Goal: Task Accomplishment & Management: Manage account settings

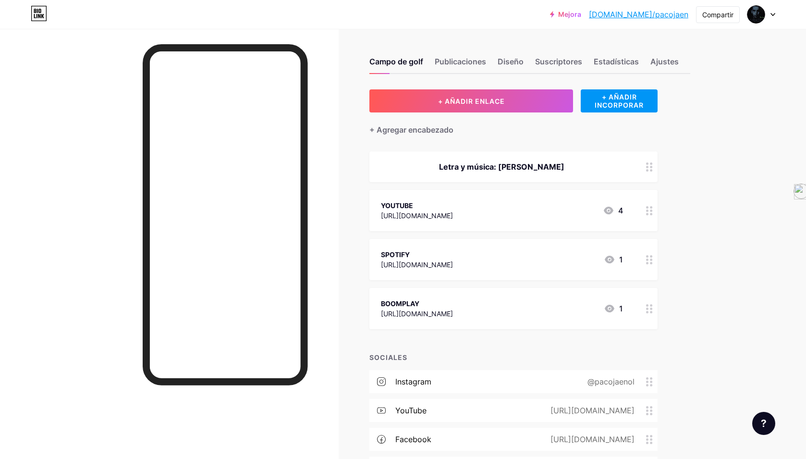
click at [607, 211] on icon at bounding box center [609, 211] width 12 height 12
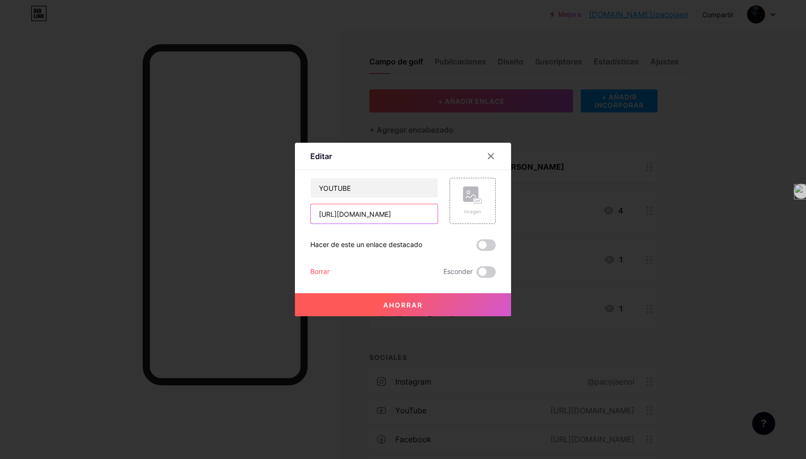
click at [380, 215] on input "[URL][DOMAIN_NAME]" at bounding box center [374, 213] width 127 height 19
paste input "[URL][DOMAIN_NAME]"
type input "[URL][DOMAIN_NAME][DOMAIN_NAME]"
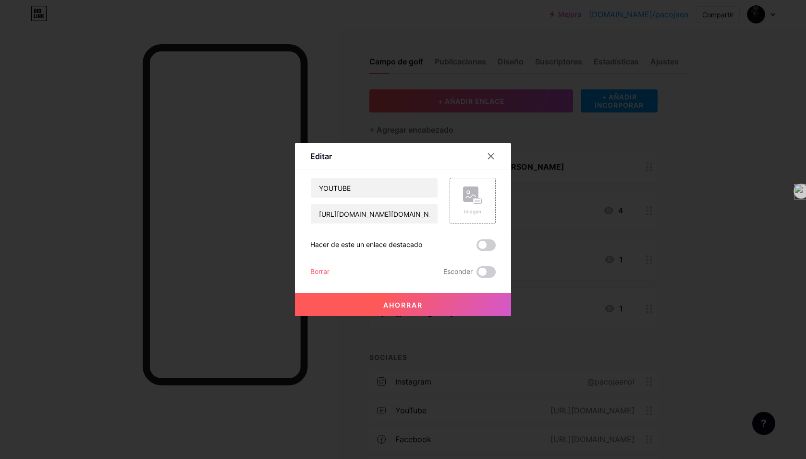
click at [416, 304] on font "Ahorrar" at bounding box center [403, 305] width 39 height 8
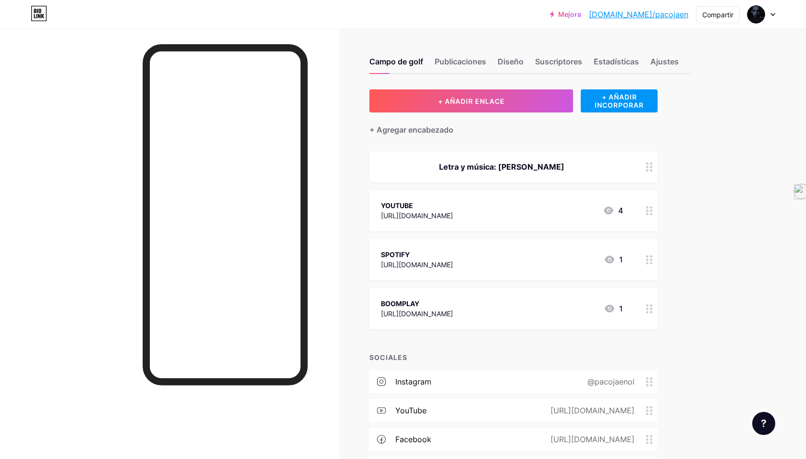
click at [453, 262] on font "[URL][DOMAIN_NAME]" at bounding box center [417, 264] width 72 height 8
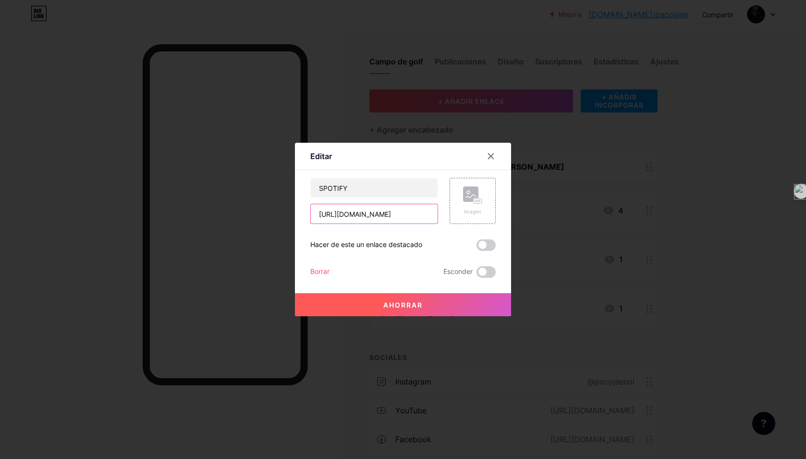
paste input "[URL][DOMAIN_NAME]"
type input "https://open.spotifyhttps://[DOMAIN_NAME][URL]"
click at [415, 307] on font "Ahorrar" at bounding box center [403, 305] width 39 height 8
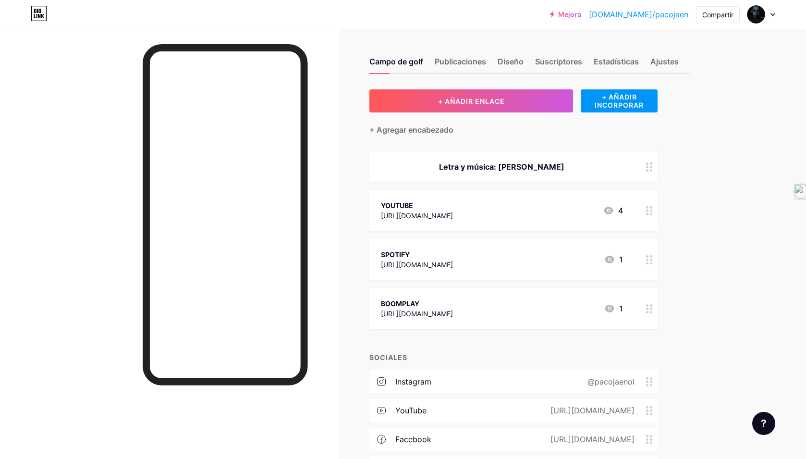
click at [419, 301] on font "BOOMPLAY" at bounding box center [400, 303] width 38 height 8
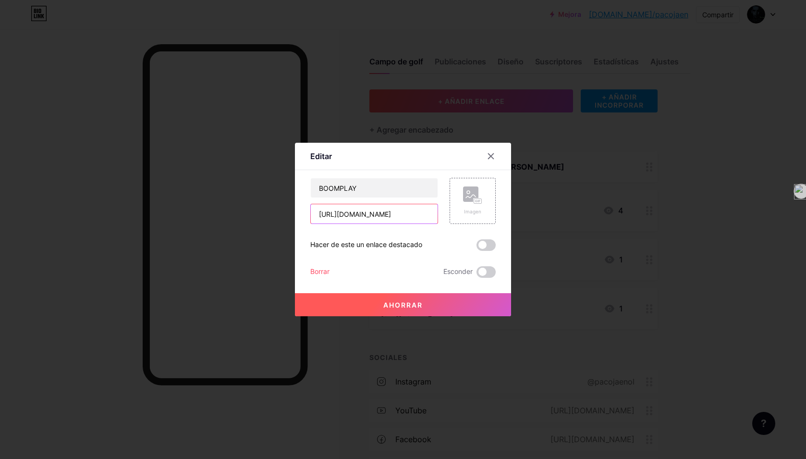
click at [395, 216] on input "[URL][DOMAIN_NAME]" at bounding box center [374, 213] width 127 height 19
paste input "[URL][DOMAIN_NAME]"
type input "https://www.boomplay.[URL][DOMAIN_NAME]"
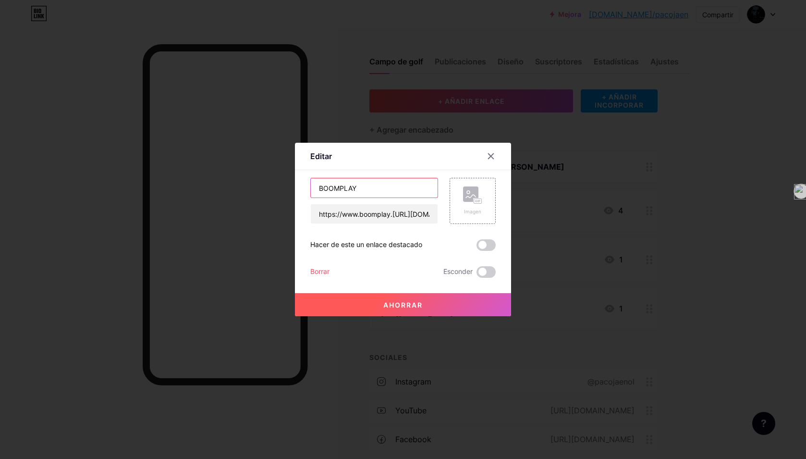
drag, startPoint x: 364, startPoint y: 192, endPoint x: 315, endPoint y: 190, distance: 49.5
click at [315, 190] on input "BOOMPLAY" at bounding box center [374, 187] width 127 height 19
type input "AMAZON MUSIC"
click at [411, 305] on font "Ahorrar" at bounding box center [403, 305] width 39 height 8
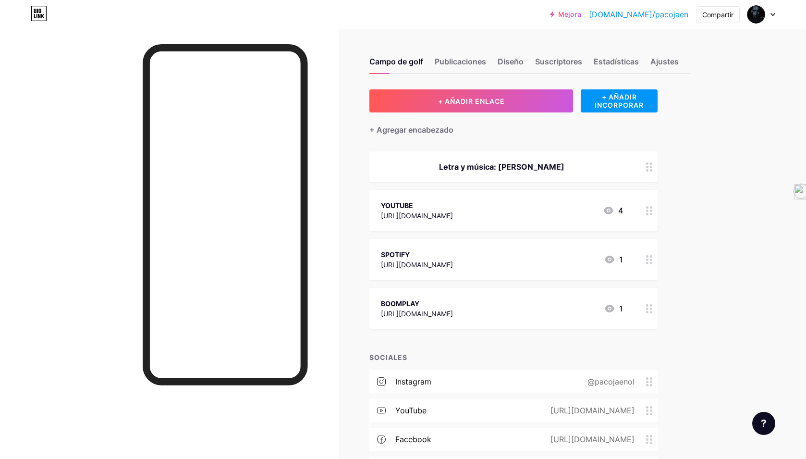
click at [649, 313] on div at bounding box center [650, 308] width 16 height 41
click at [492, 155] on icon at bounding box center [491, 156] width 5 height 5
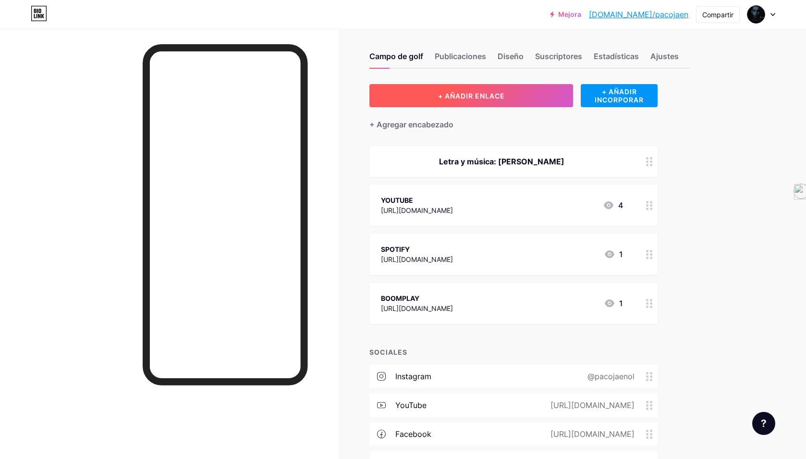
scroll to position [0, 0]
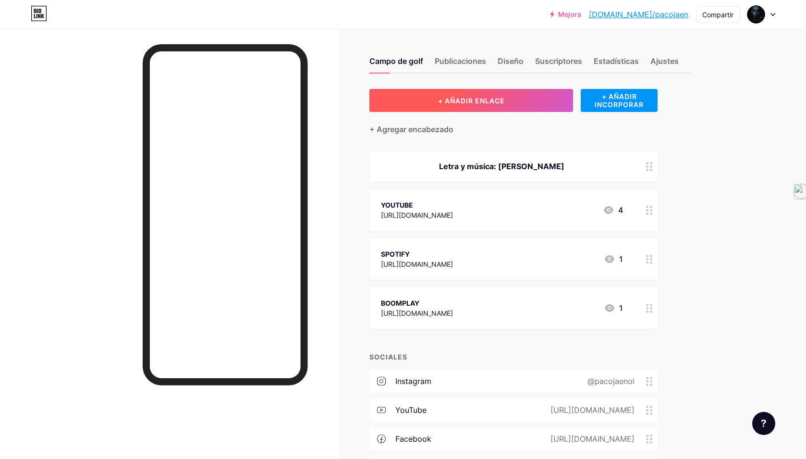
click at [508, 101] on button "+ AÑADIR ENLACE" at bounding box center [472, 100] width 204 height 23
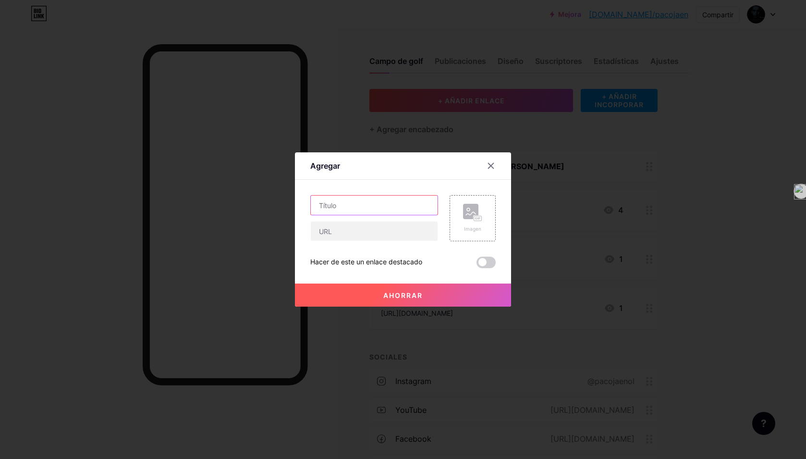
click at [333, 205] on input "text" at bounding box center [374, 205] width 127 height 19
click at [333, 235] on input "text" at bounding box center [374, 231] width 127 height 19
paste input "[URL][DOMAIN_NAME]"
type input "[URL][DOMAIN_NAME]"
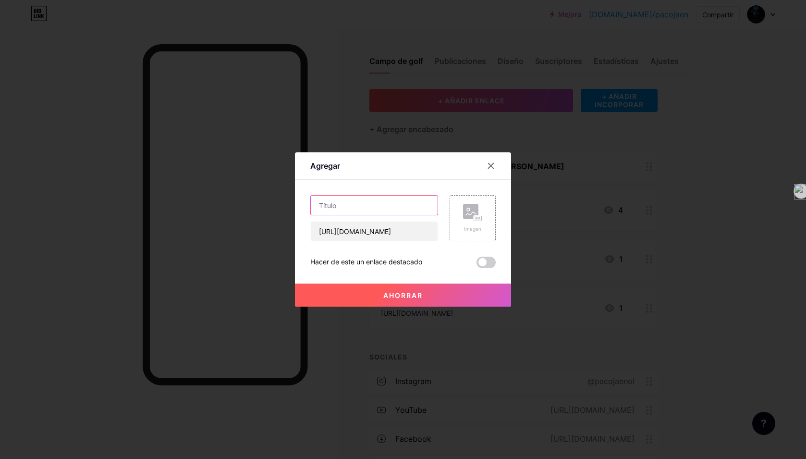
scroll to position [0, 0]
click at [335, 203] on input "text" at bounding box center [374, 205] width 127 height 19
type input "APPLE MUSIC"
click at [413, 291] on font "Ahorrar" at bounding box center [403, 295] width 39 height 8
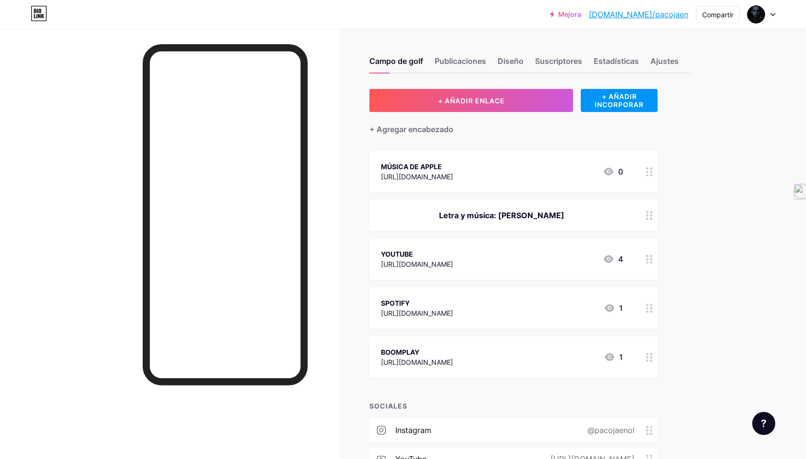
drag, startPoint x: 612, startPoint y: 216, endPoint x: 610, endPoint y: 153, distance: 63.5
click at [610, 153] on span "MÚSICA DE APPLE [URL][DOMAIN_NAME] 0 Letra y música: [PERSON_NAME] YOUTUBE [URL…" at bounding box center [514, 264] width 288 height 227
click at [651, 218] on circle at bounding box center [651, 219] width 2 height 2
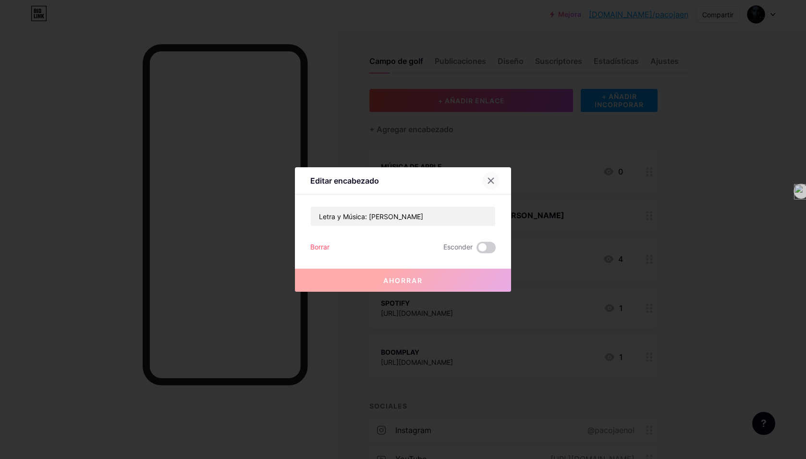
click at [494, 180] on icon at bounding box center [491, 181] width 8 height 8
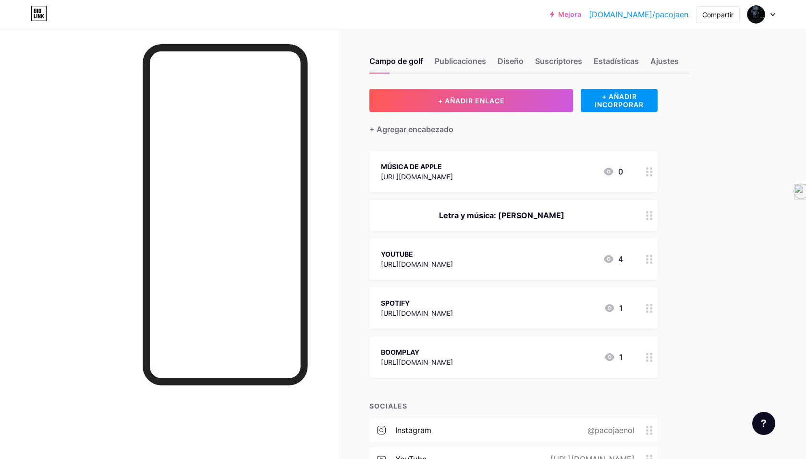
click at [646, 171] on circle at bounding box center [647, 172] width 2 height 2
click at [322, 270] on font "Borrar" at bounding box center [319, 271] width 19 height 8
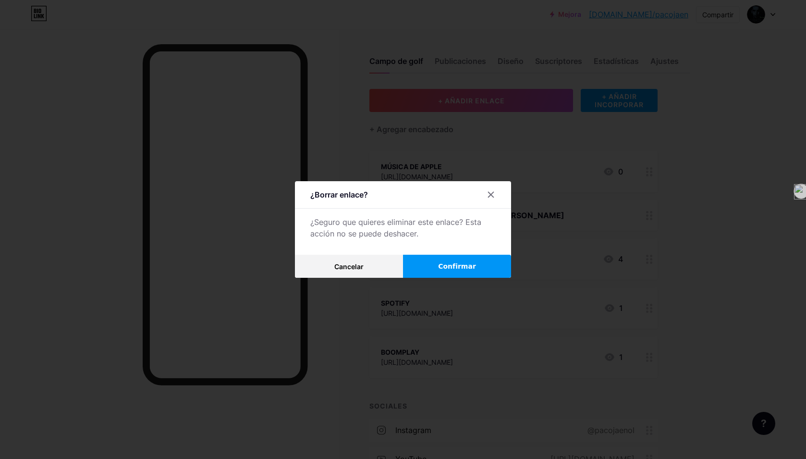
click at [434, 267] on button "Confirmar" at bounding box center [457, 266] width 108 height 23
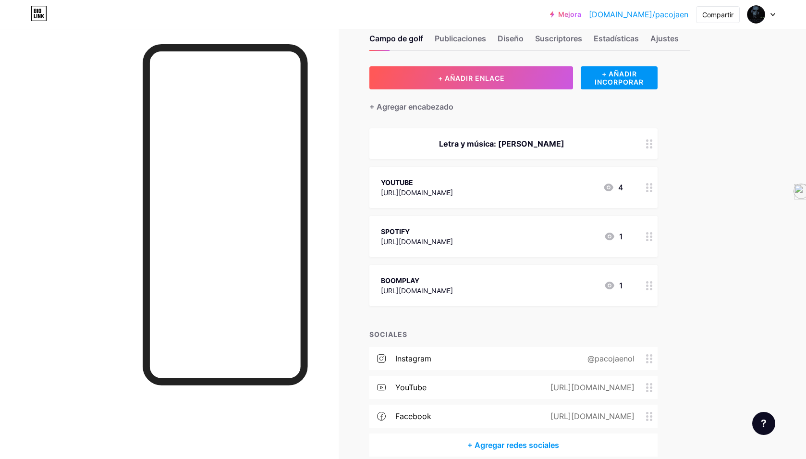
scroll to position [18, 0]
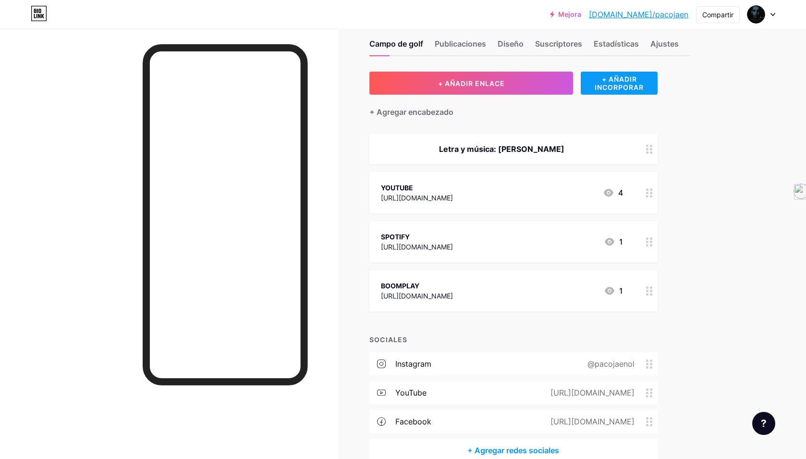
click at [620, 86] on font "+ AÑADIR INCORPORAR" at bounding box center [619, 83] width 49 height 16
click at [510, 33] on icon at bounding box center [510, 33] width 8 height 8
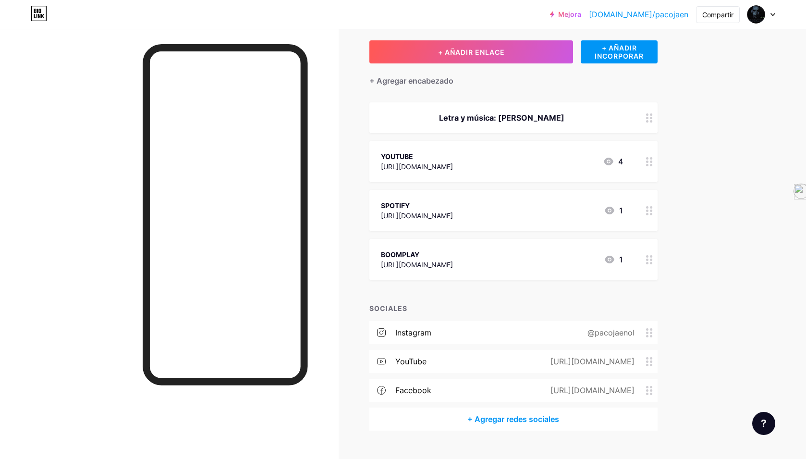
scroll to position [50, 0]
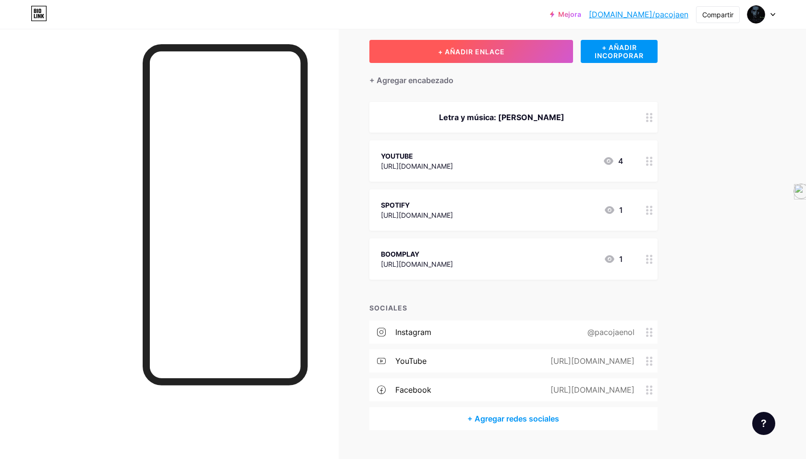
click at [476, 50] on font "+ AÑADIR ENLACE" at bounding box center [471, 52] width 67 height 8
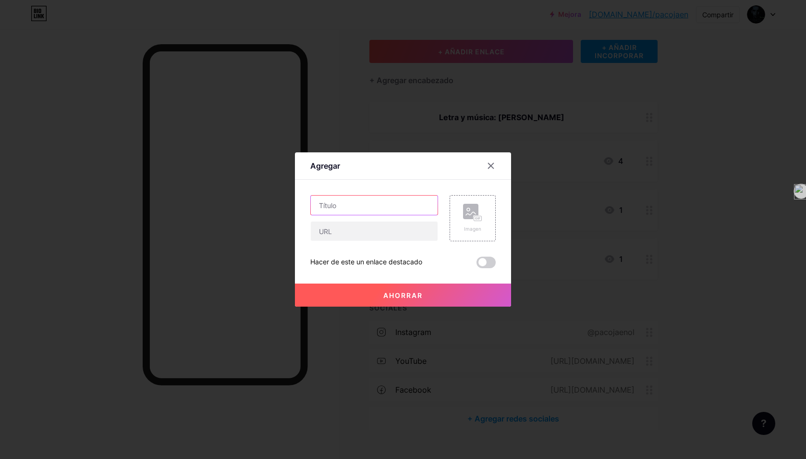
click at [357, 209] on input "text" at bounding box center [374, 205] width 127 height 19
click at [335, 235] on input "text" at bounding box center [374, 231] width 127 height 19
paste input "[URL][DOMAIN_NAME]"
type input "[URL][DOMAIN_NAME]"
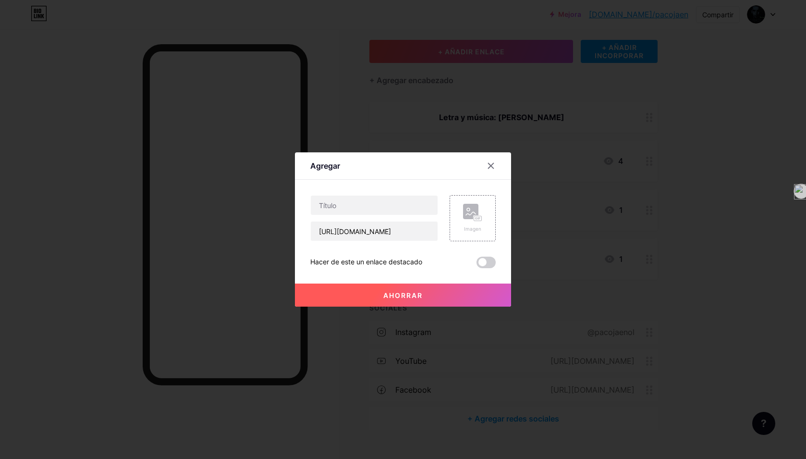
click at [394, 295] on font "Ahorrar" at bounding box center [403, 295] width 39 height 8
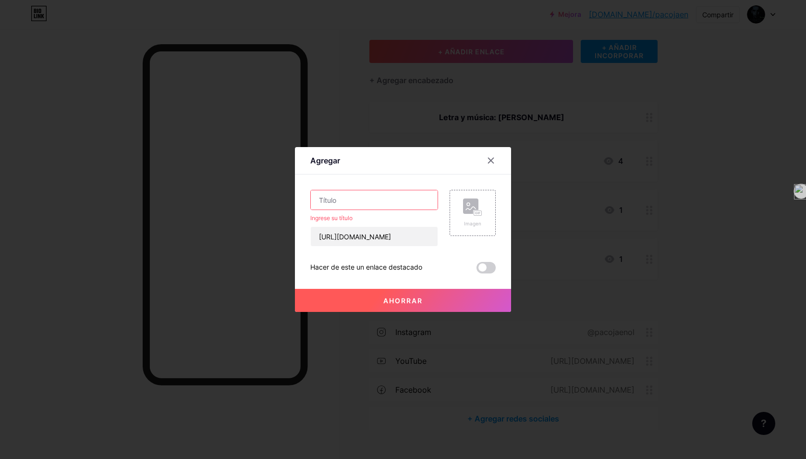
click at [345, 196] on input "text" at bounding box center [374, 199] width 127 height 19
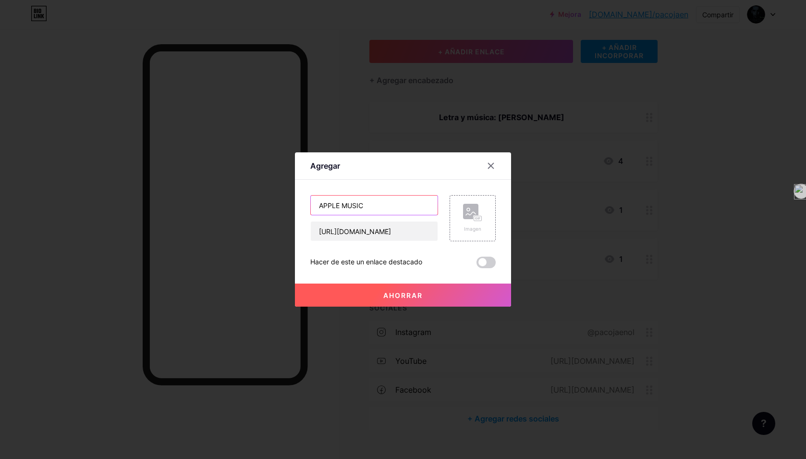
type input "APPLE MUSIC"
click at [402, 301] on button "Ahorrar" at bounding box center [403, 295] width 216 height 23
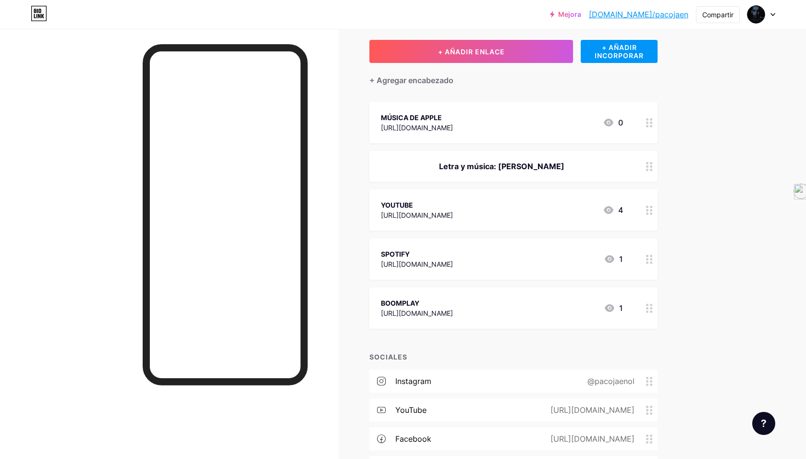
click at [567, 162] on div "Letra y música: [PERSON_NAME]" at bounding box center [502, 167] width 242 height 12
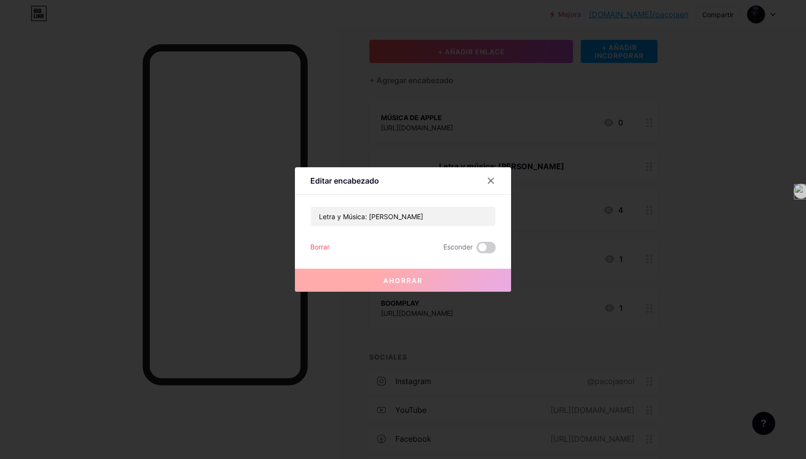
click at [322, 245] on font "Borrar" at bounding box center [319, 247] width 19 height 8
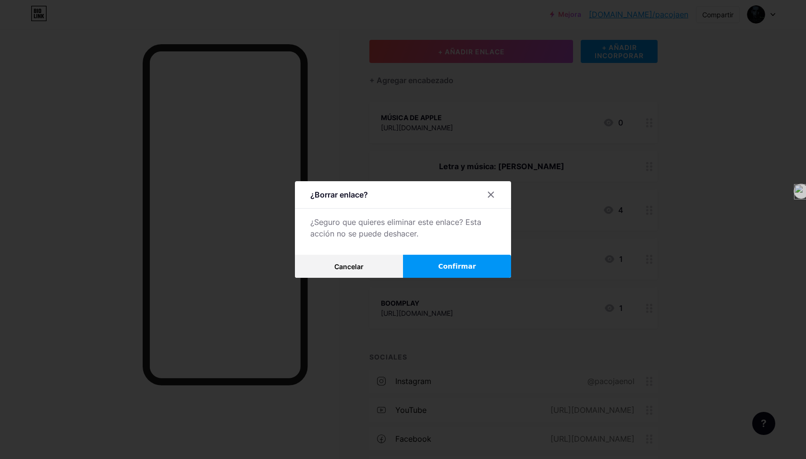
click at [436, 264] on button "Confirmar" at bounding box center [457, 266] width 108 height 23
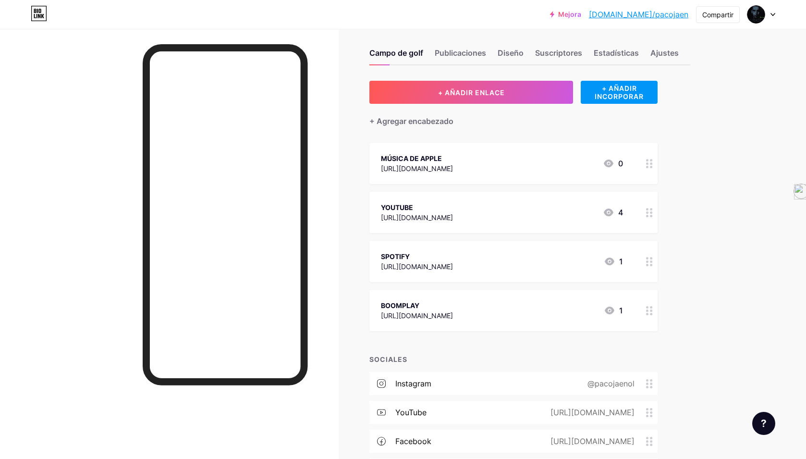
scroll to position [8, 0]
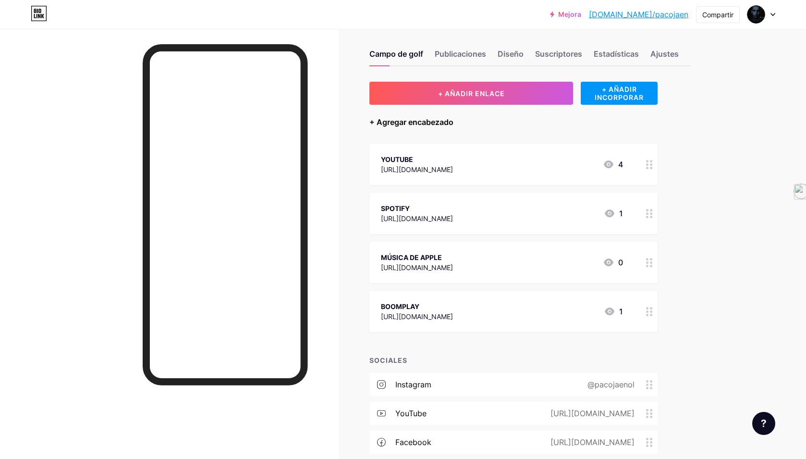
click at [434, 123] on font "+ Agregar encabezado" at bounding box center [412, 122] width 84 height 10
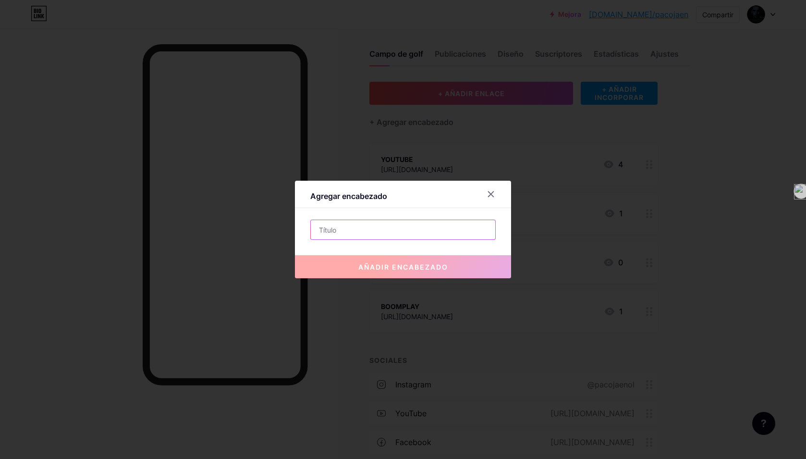
click at [341, 232] on input "text" at bounding box center [403, 229] width 185 height 19
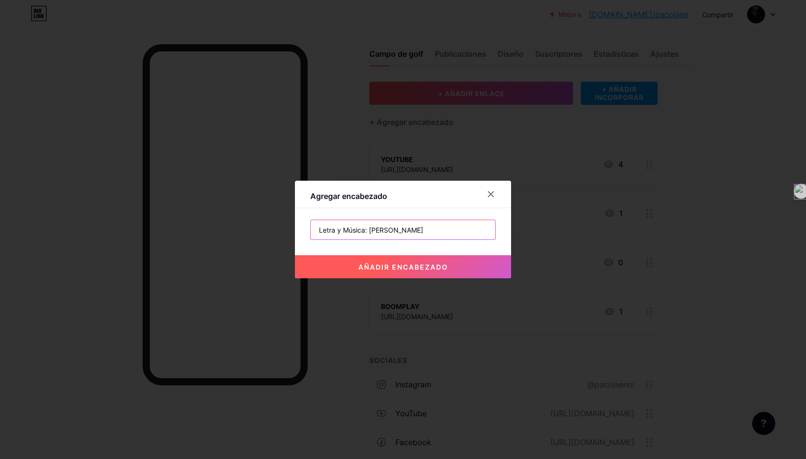
type input "Letra y Música: [PERSON_NAME]"
click at [428, 267] on font "añadir encabezado" at bounding box center [404, 267] width 90 height 8
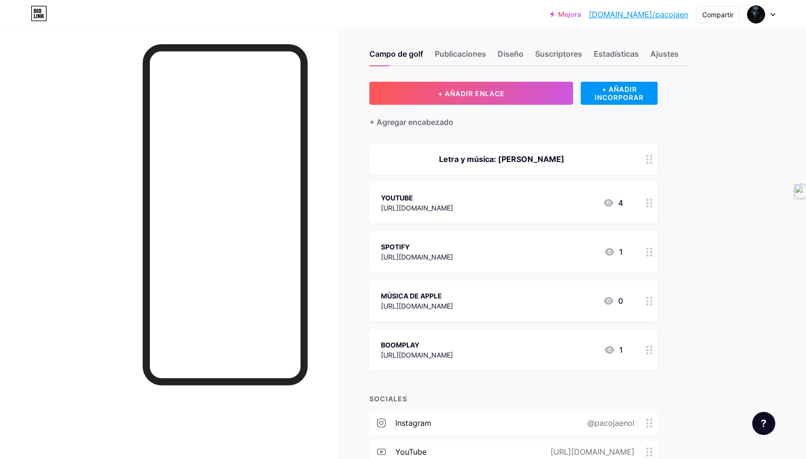
scroll to position [10, 0]
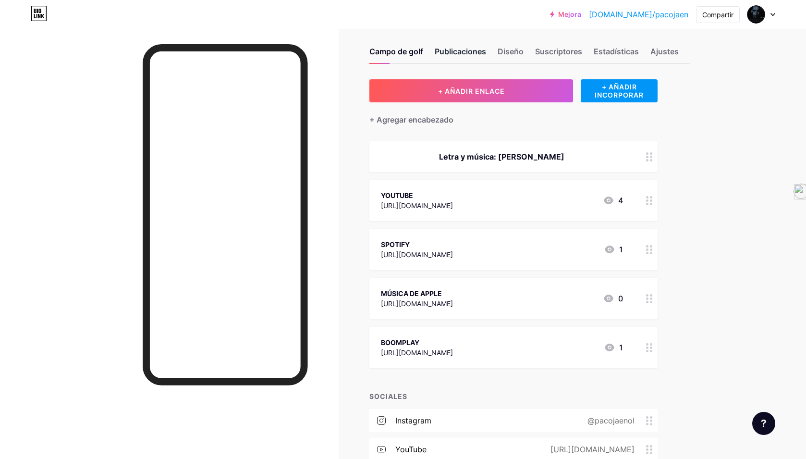
click at [464, 52] on font "Publicaciones" at bounding box center [460, 52] width 51 height 10
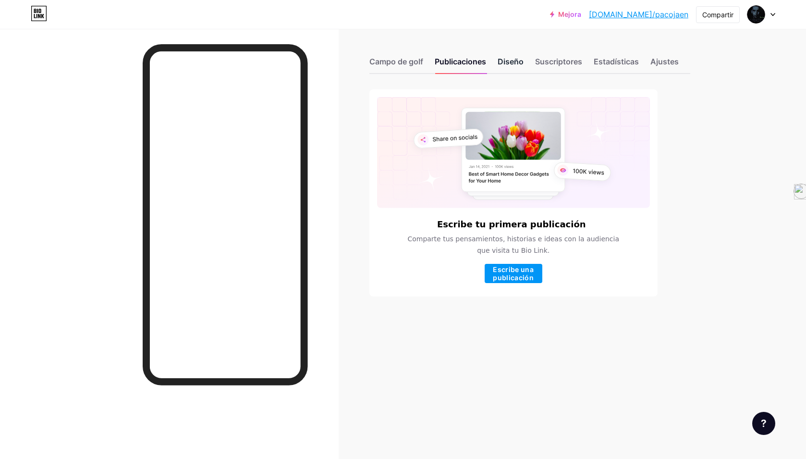
click at [512, 62] on font "Diseño" at bounding box center [511, 62] width 26 height 10
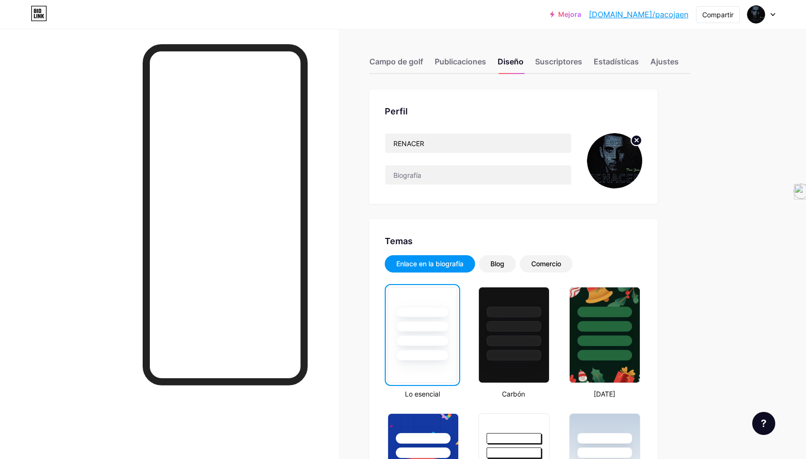
click at [627, 163] on img at bounding box center [614, 160] width 55 height 55
click at [432, 141] on input "RENACER" at bounding box center [478, 143] width 186 height 19
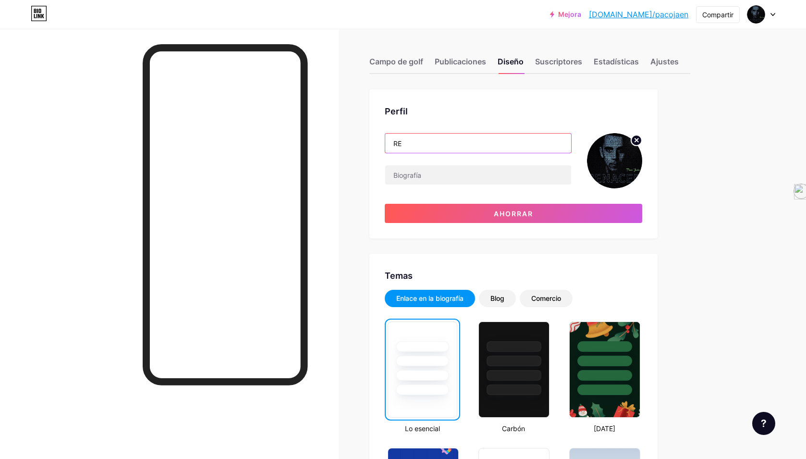
type input "R"
type input "U"
type input "QUÉ MEJOR MOTIVO"
click at [638, 141] on icon at bounding box center [636, 139] width 3 height 3
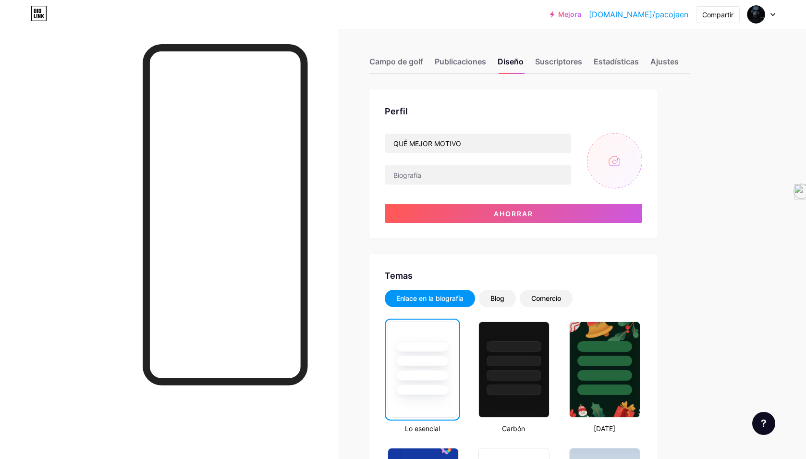
click at [622, 156] on input "file" at bounding box center [614, 160] width 55 height 55
type input "C:\fakepath\portada 3600x3600.png"
click at [463, 62] on font "Publicaciones" at bounding box center [460, 62] width 51 height 10
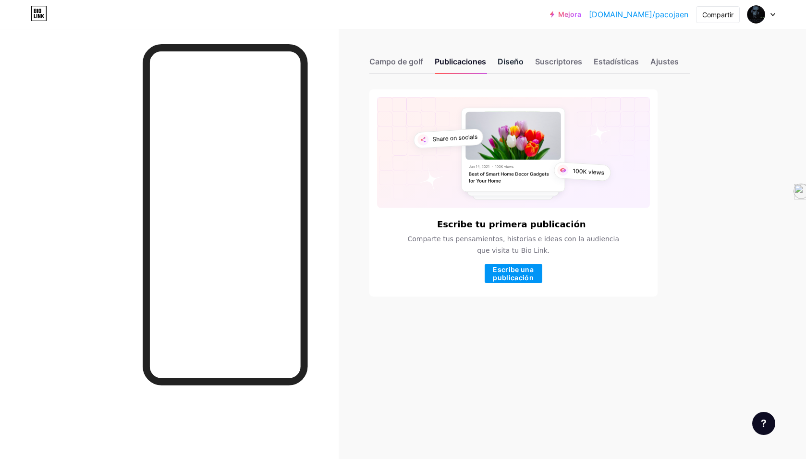
click at [509, 62] on font "Diseño" at bounding box center [511, 62] width 26 height 10
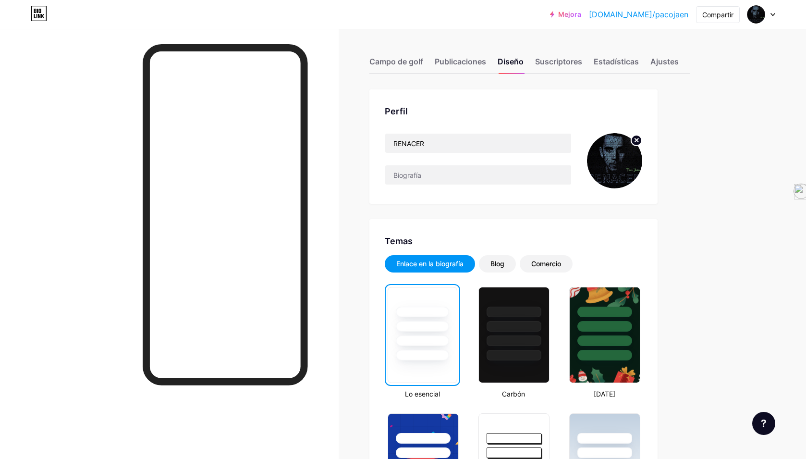
click at [623, 158] on img at bounding box center [614, 160] width 55 height 55
click at [637, 140] on icon at bounding box center [636, 139] width 3 height 3
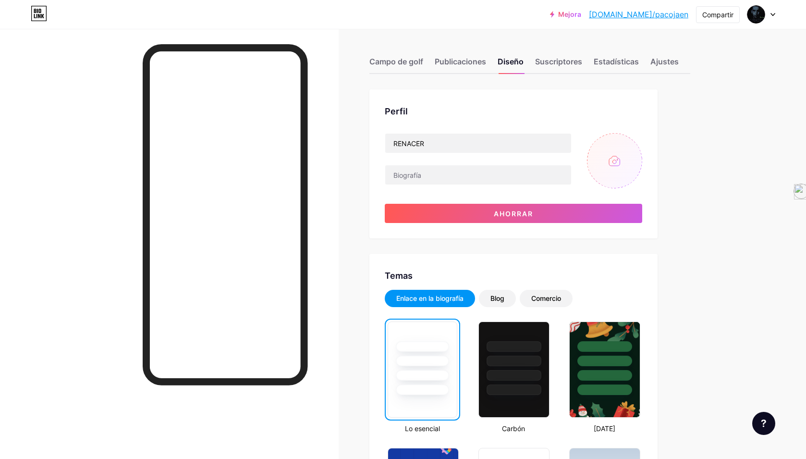
click at [616, 161] on input "file" at bounding box center [614, 160] width 55 height 55
type input "C:\fakepath\portada 3600x3600.png"
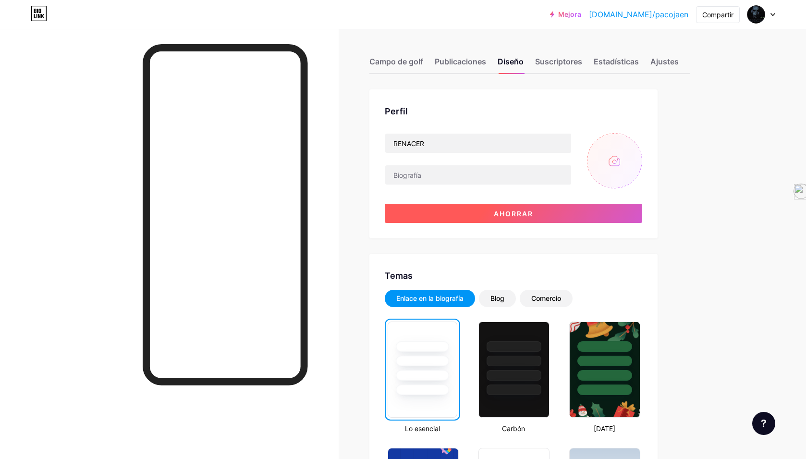
click at [542, 212] on button "Ahorrar" at bounding box center [514, 213] width 258 height 19
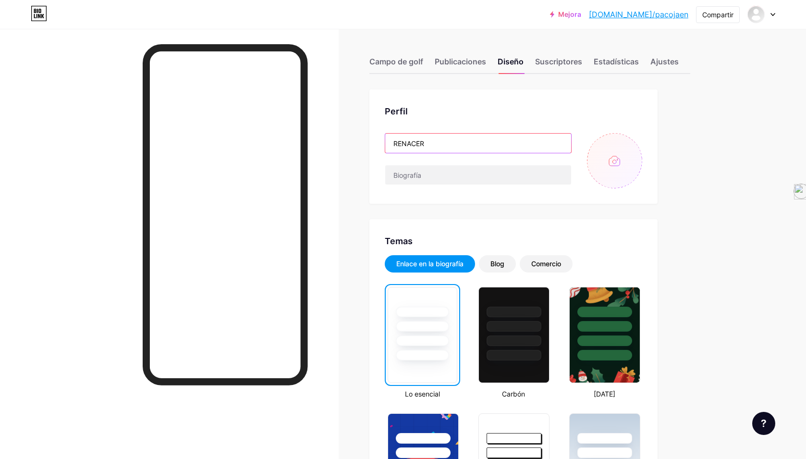
drag, startPoint x: 431, startPoint y: 143, endPoint x: 375, endPoint y: 141, distance: 55.8
click at [375, 141] on div "Perfil RENACER" at bounding box center [514, 146] width 288 height 114
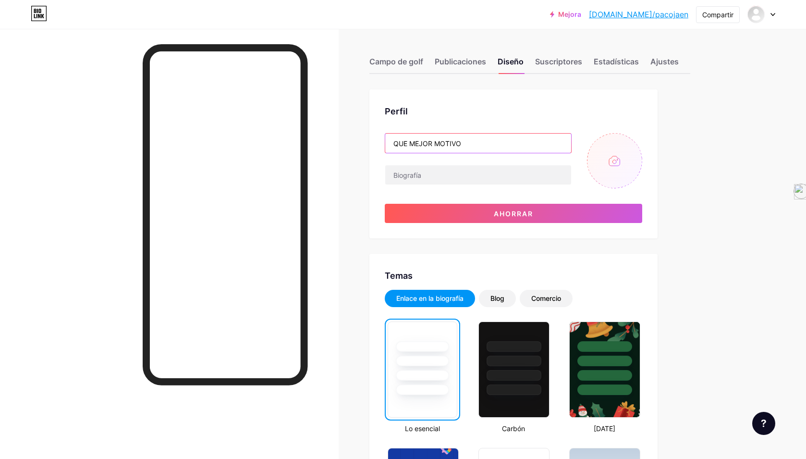
type input "QUE MEJOR MOTIVO"
click at [615, 162] on input "file" at bounding box center [614, 160] width 55 height 55
click at [618, 169] on input "file" at bounding box center [614, 160] width 55 height 55
type input "C:\fakepath\portada (1).png"
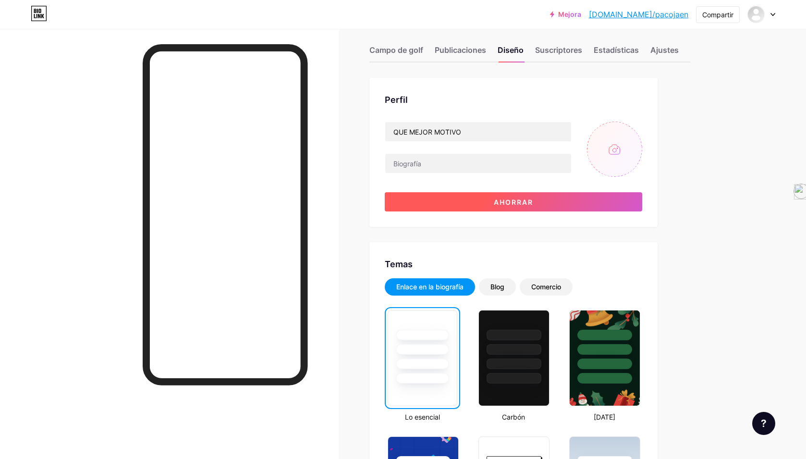
scroll to position [14, 0]
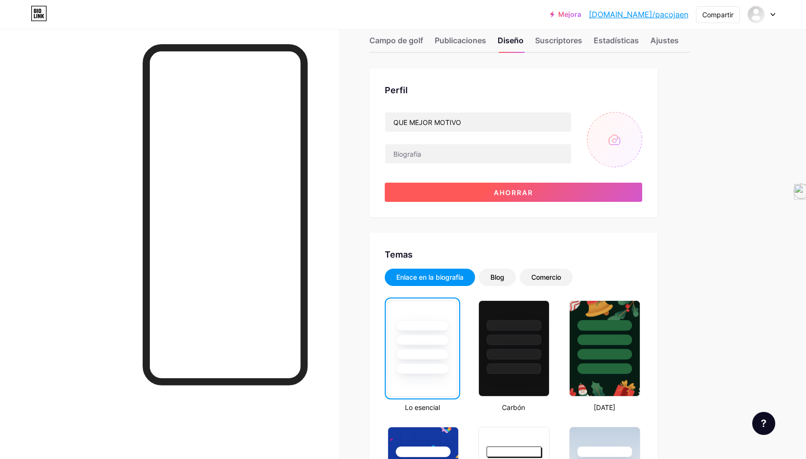
click at [523, 193] on font "Ahorrar" at bounding box center [513, 192] width 39 height 8
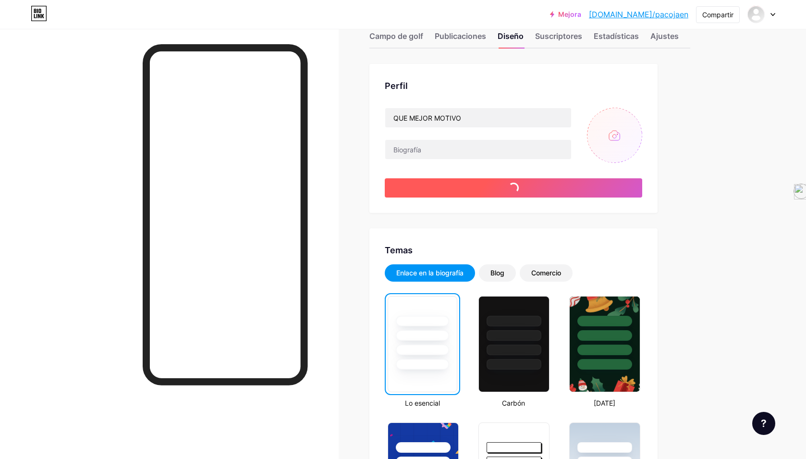
scroll to position [24, 0]
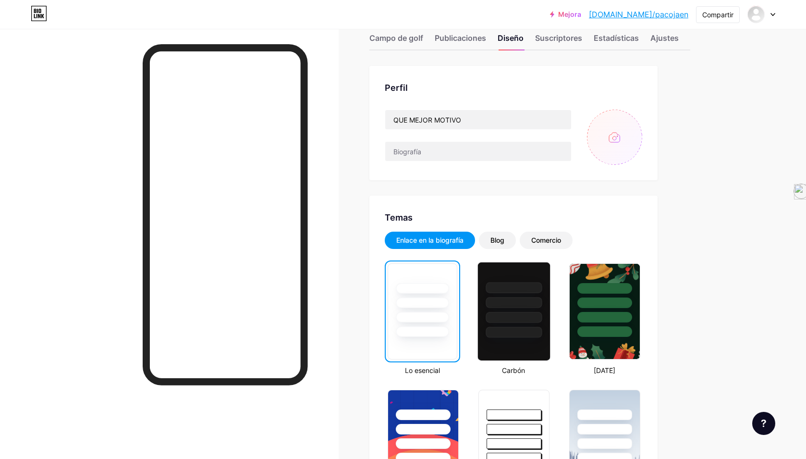
click at [518, 311] on div at bounding box center [514, 299] width 72 height 75
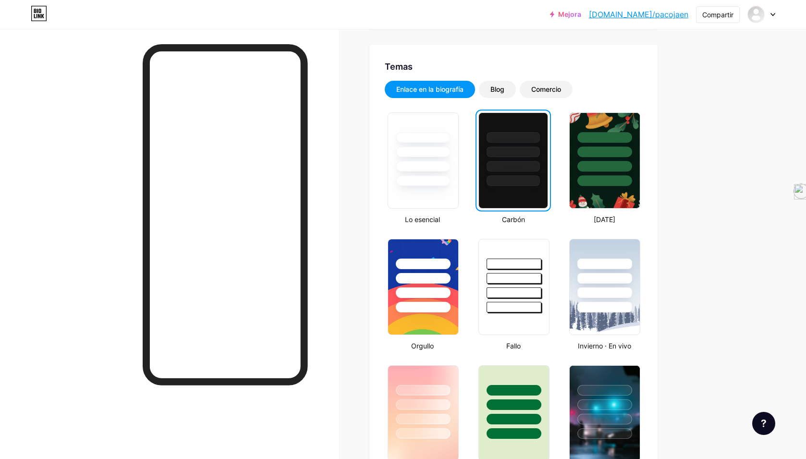
scroll to position [179, 0]
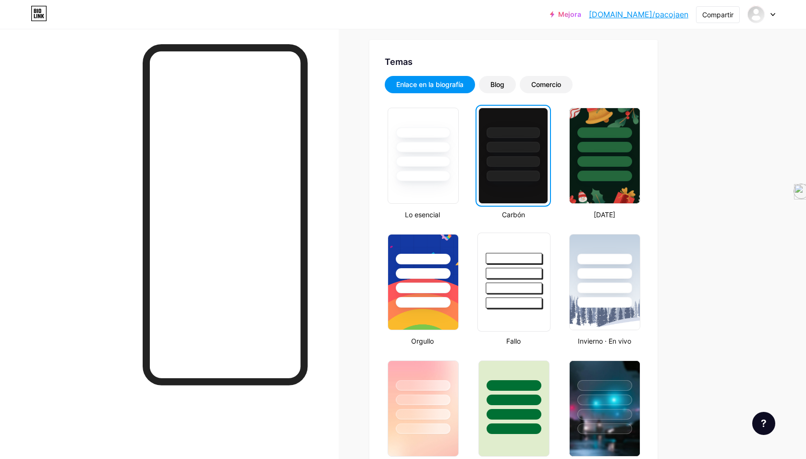
click at [517, 308] on div at bounding box center [514, 303] width 56 height 11
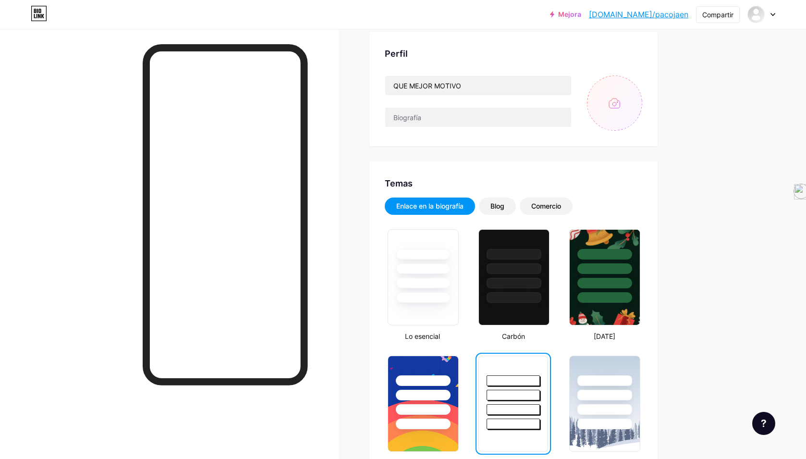
scroll to position [0, 0]
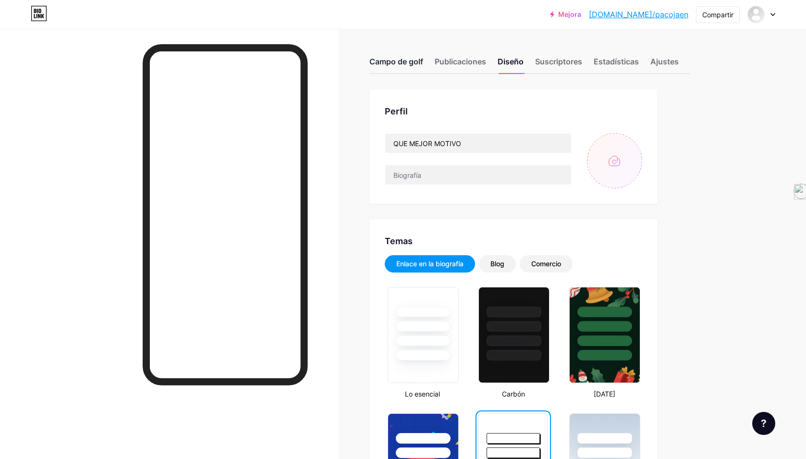
click at [386, 62] on font "Campo de golf" at bounding box center [397, 62] width 54 height 10
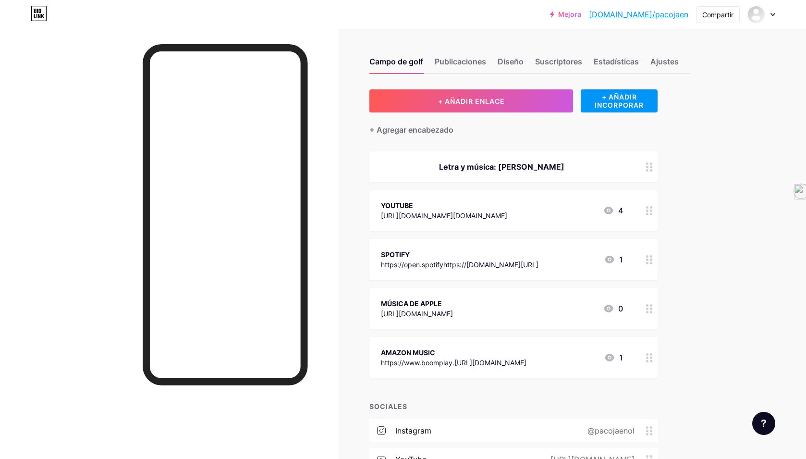
scroll to position [71, 0]
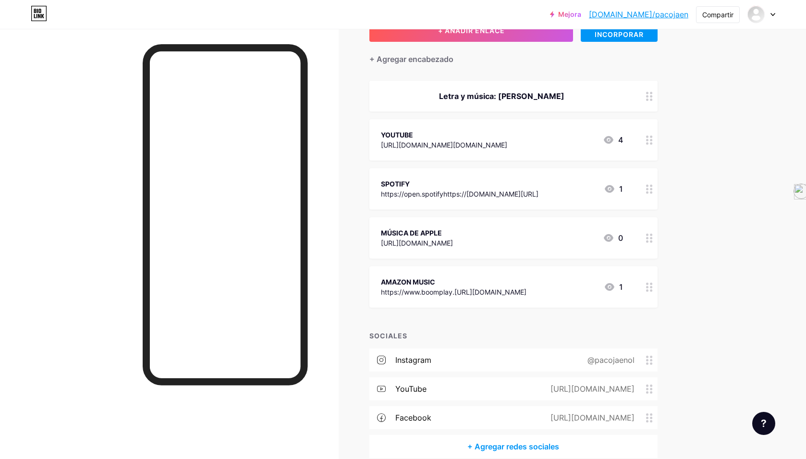
click at [600, 415] on font "[URL][DOMAIN_NAME]" at bounding box center [593, 418] width 84 height 10
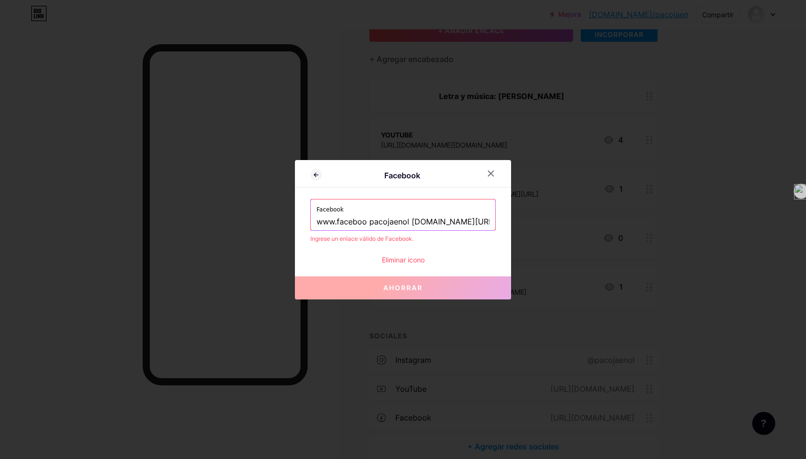
drag, startPoint x: 452, startPoint y: 223, endPoint x: 307, endPoint y: 222, distance: 145.6
click at [307, 222] on div "Facebook Facebook www.faceboo pacojaenol [DOMAIN_NAME][URL] Ingrese un enlace v…" at bounding box center [403, 229] width 216 height 139
paste input "[URL][DOMAIN_NAME]"
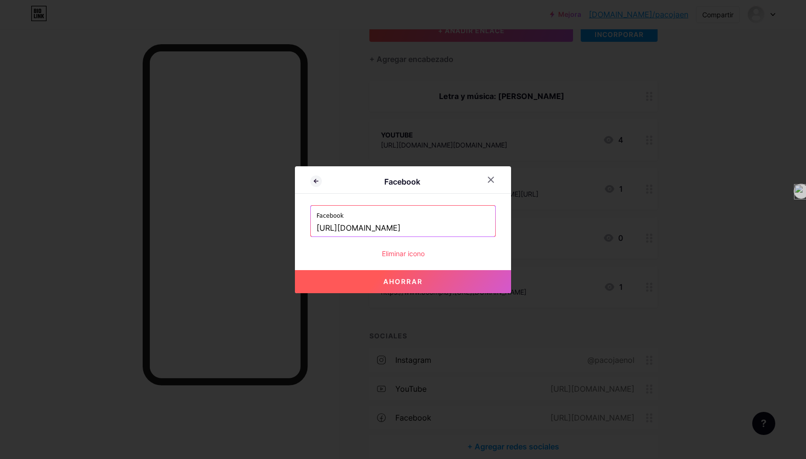
type input "[URL][DOMAIN_NAME]"
click at [405, 279] on font "Ahorrar" at bounding box center [403, 281] width 39 height 8
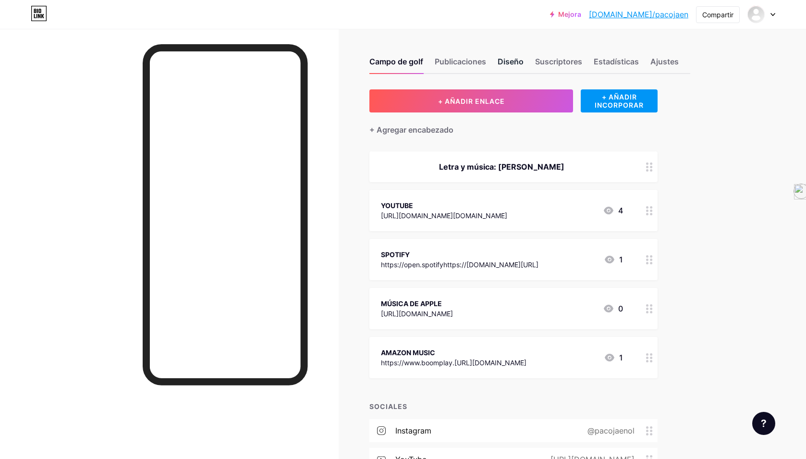
click at [510, 62] on font "Diseño" at bounding box center [511, 62] width 26 height 10
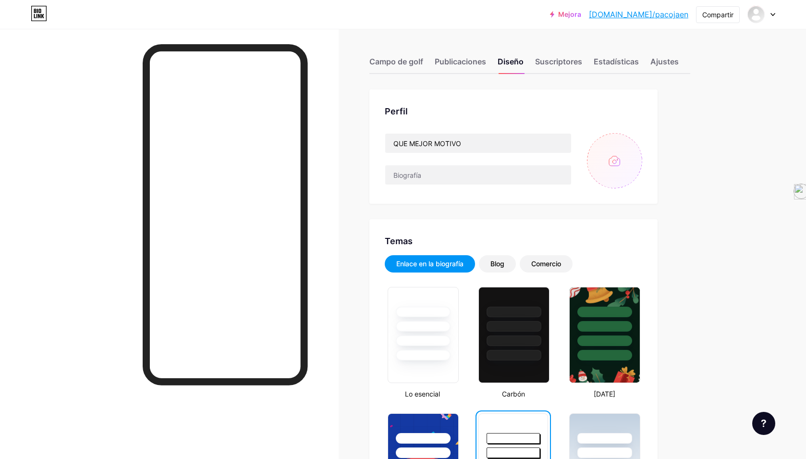
type input "C:\fakepath\Captura de Pantalla [DATE] 14.03.11.png"
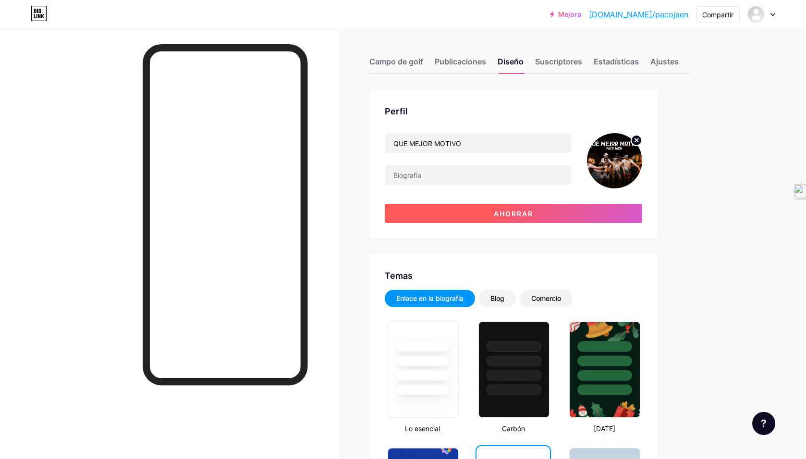
click at [520, 213] on font "Ahorrar" at bounding box center [513, 214] width 39 height 8
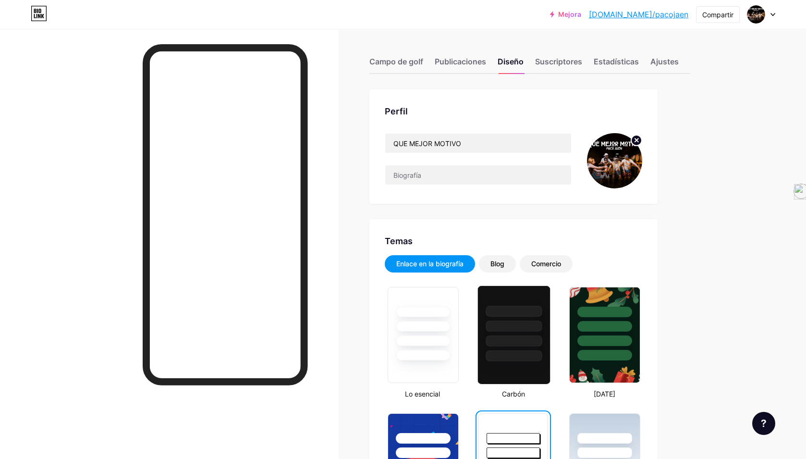
click at [503, 327] on div at bounding box center [514, 326] width 56 height 11
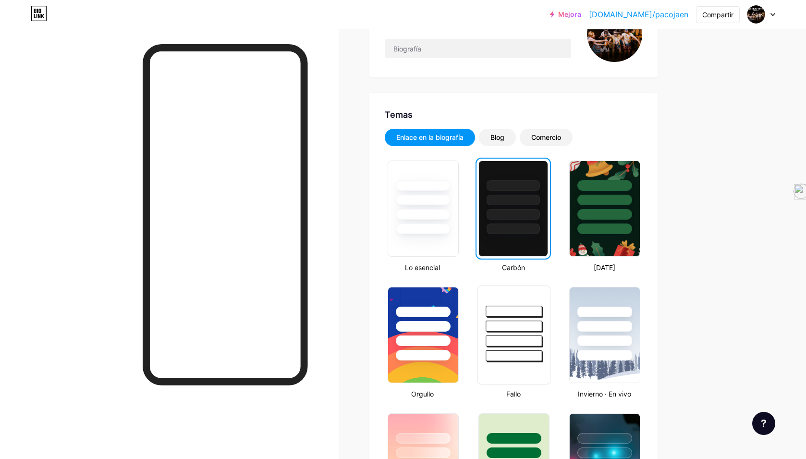
scroll to position [136, 0]
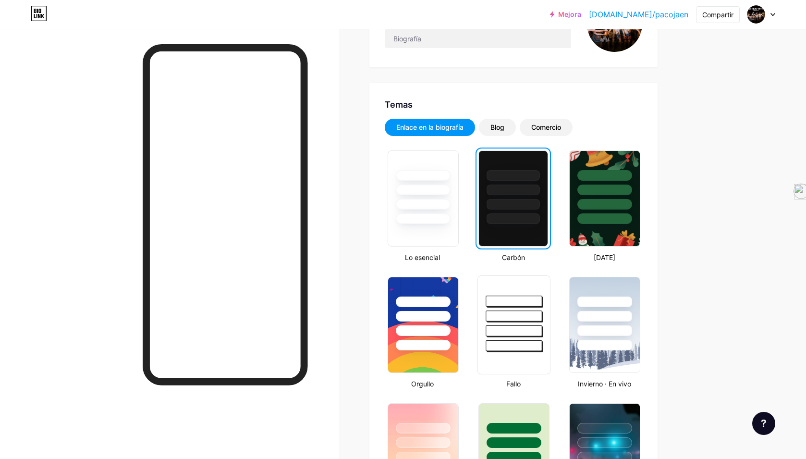
click at [521, 319] on div at bounding box center [514, 315] width 56 height 11
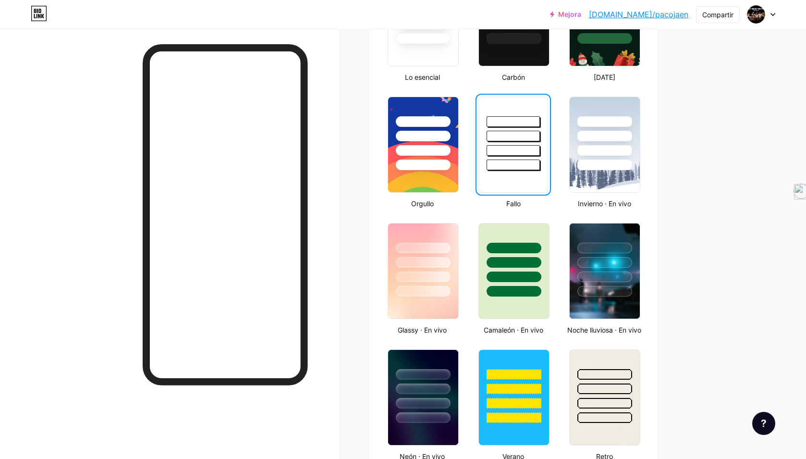
scroll to position [319, 0]
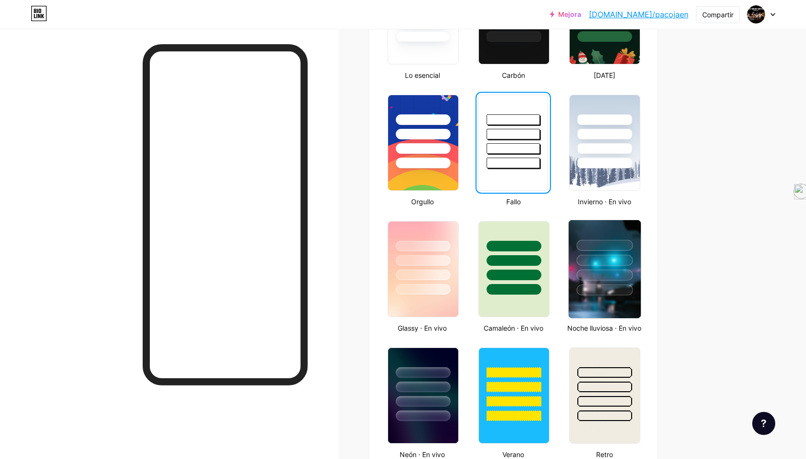
click at [612, 258] on div at bounding box center [605, 260] width 56 height 11
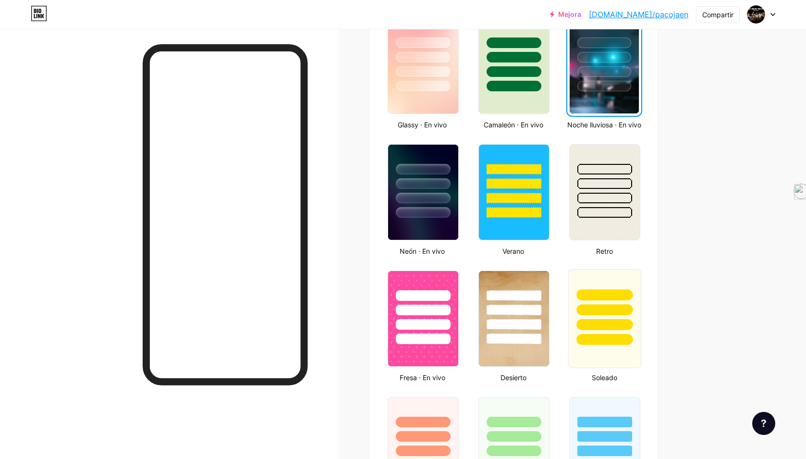
scroll to position [523, 0]
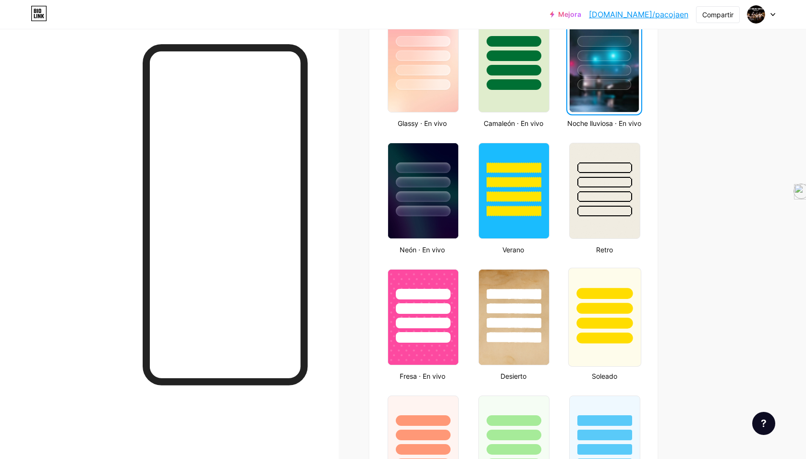
click at [605, 304] on div at bounding box center [605, 308] width 56 height 11
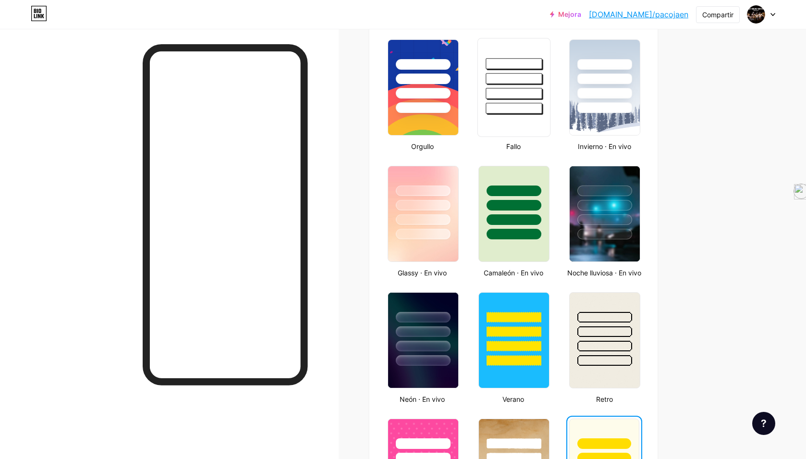
scroll to position [365, 0]
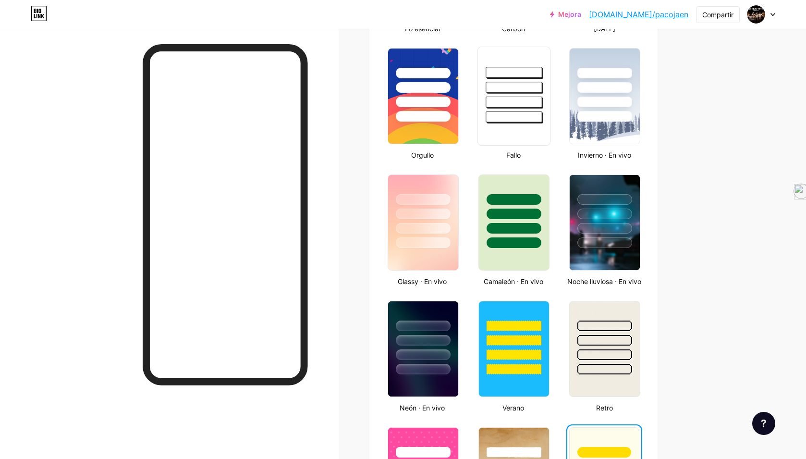
click at [509, 98] on div at bounding box center [514, 102] width 56 height 11
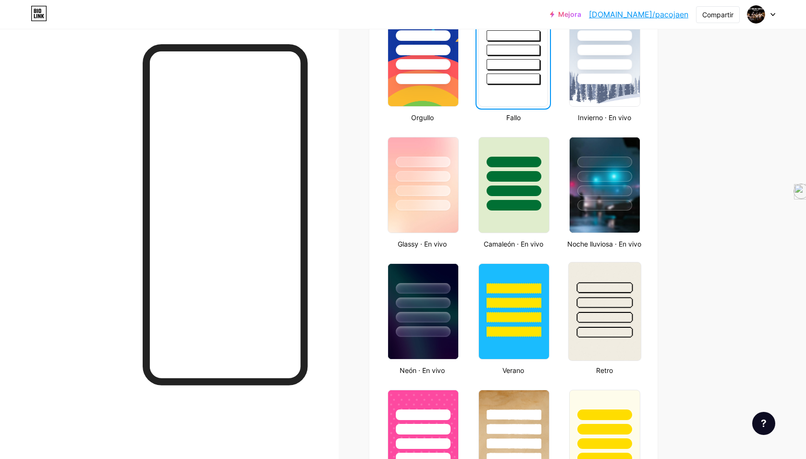
scroll to position [404, 0]
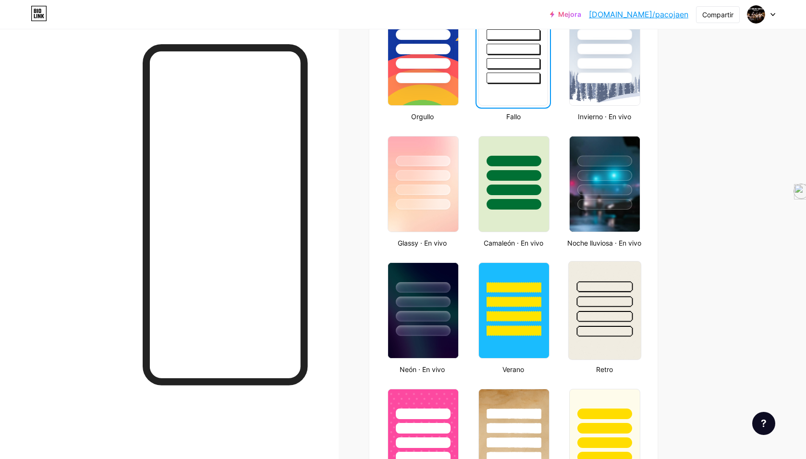
click at [606, 327] on div at bounding box center [605, 331] width 56 height 11
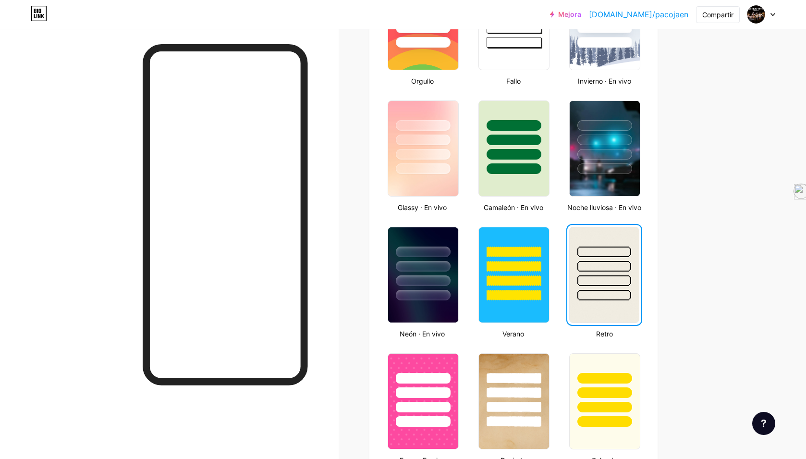
scroll to position [482, 0]
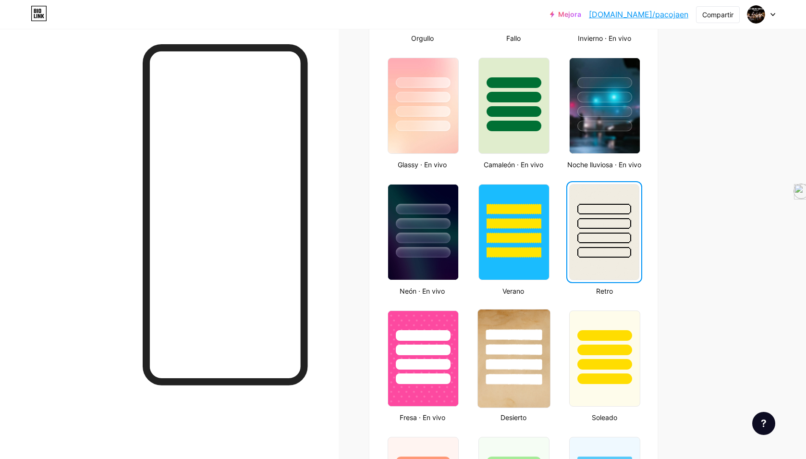
click at [524, 329] on div at bounding box center [514, 334] width 56 height 11
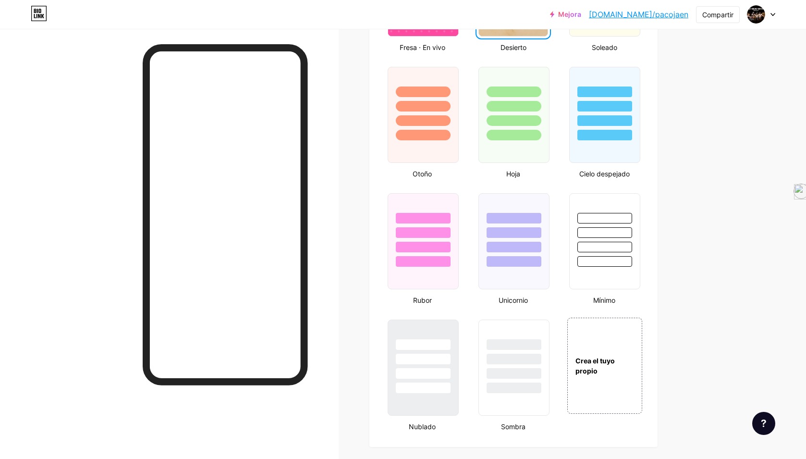
scroll to position [860, 0]
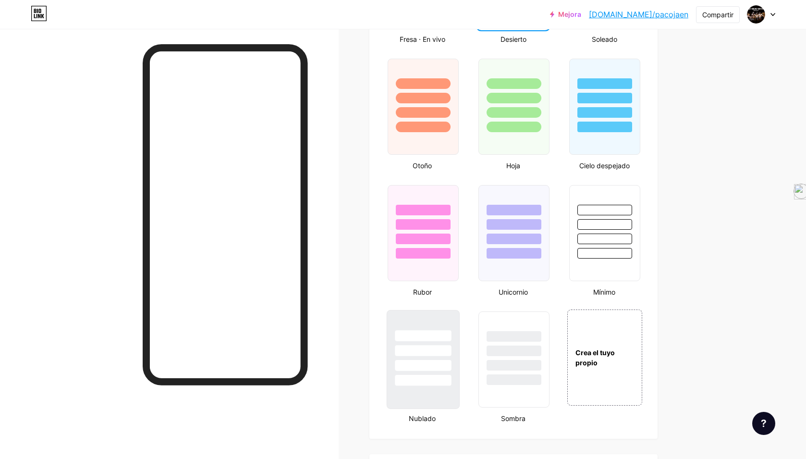
click at [436, 344] on div at bounding box center [423, 347] width 72 height 75
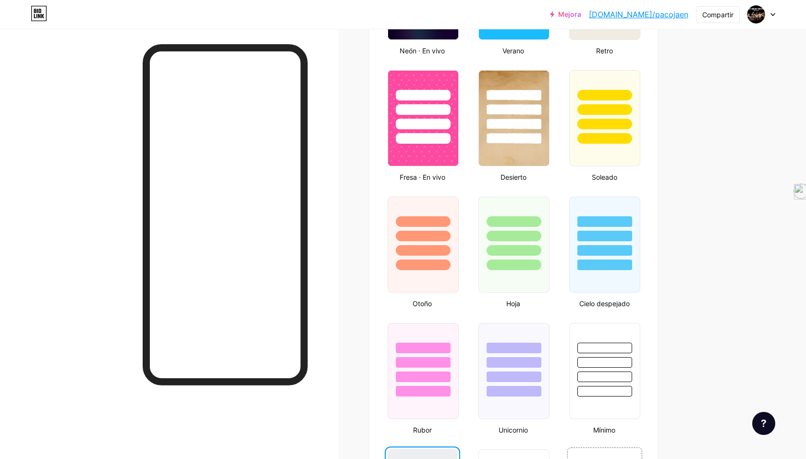
scroll to position [721, 0]
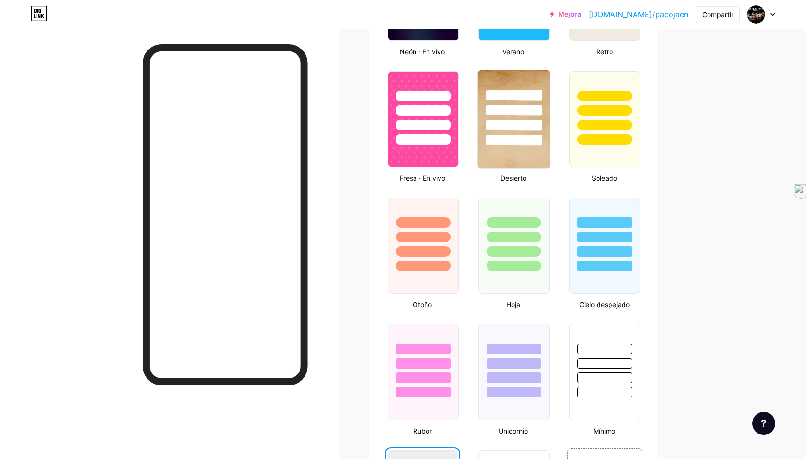
click at [517, 149] on img at bounding box center [514, 119] width 72 height 98
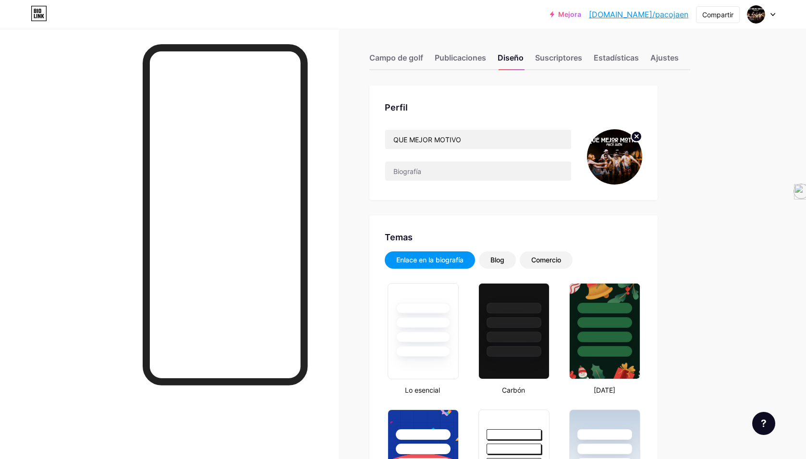
scroll to position [0, 0]
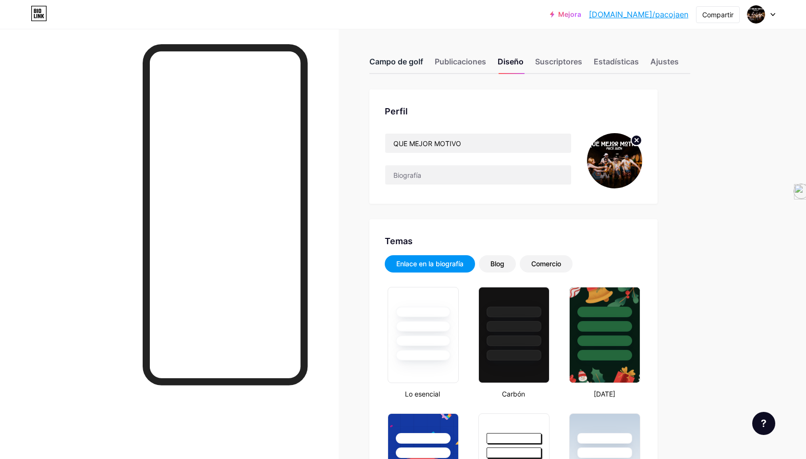
click at [402, 61] on font "Campo de golf" at bounding box center [397, 62] width 54 height 10
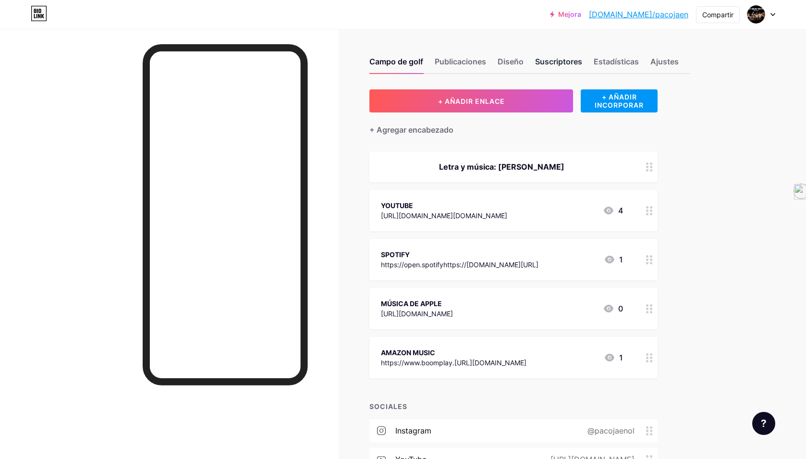
click at [555, 61] on font "Suscriptores" at bounding box center [558, 62] width 47 height 10
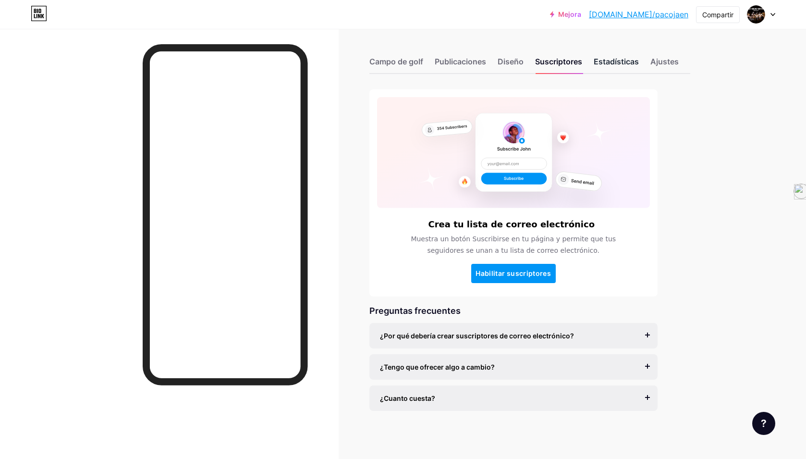
click at [627, 60] on font "Estadísticas" at bounding box center [616, 62] width 45 height 10
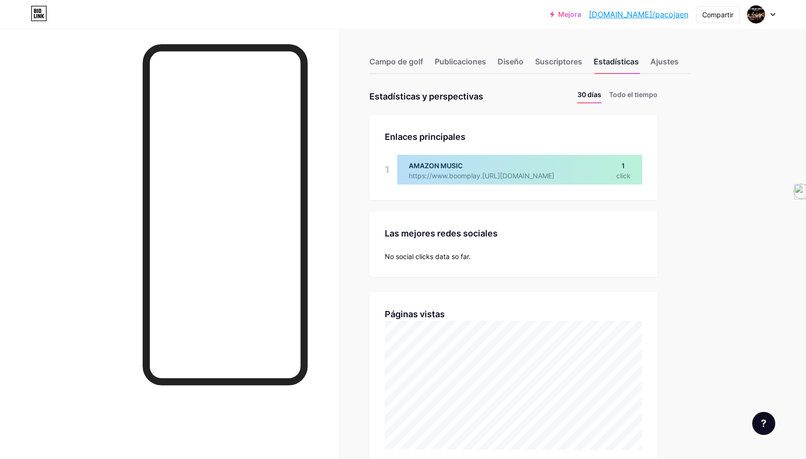
scroll to position [459, 806]
click at [671, 62] on font "Ajustes" at bounding box center [665, 62] width 28 height 10
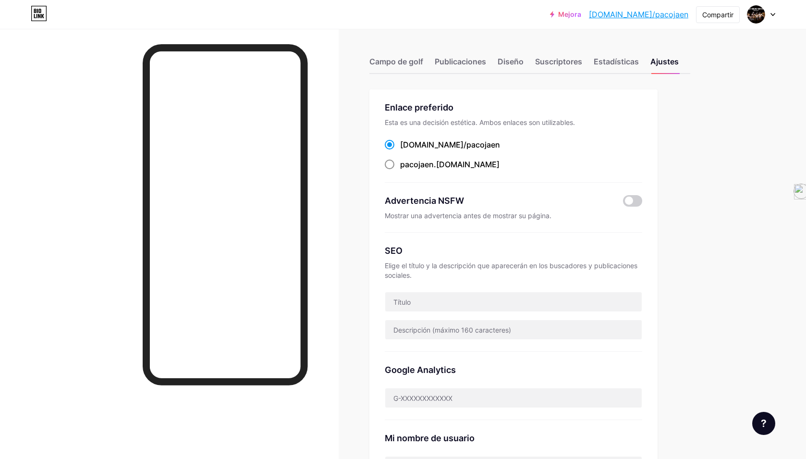
click at [389, 165] on span at bounding box center [390, 165] width 10 height 10
click at [400, 170] on input "pacojaen .[DOMAIN_NAME]" at bounding box center [403, 173] width 6 height 6
radio input "true"
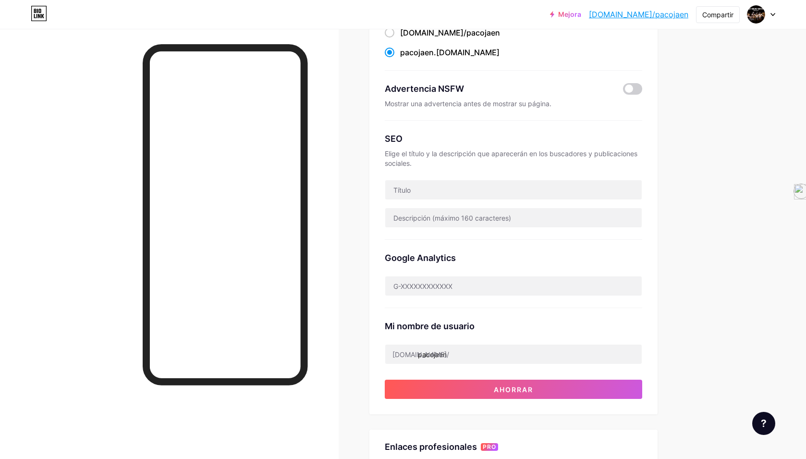
scroll to position [130, 0]
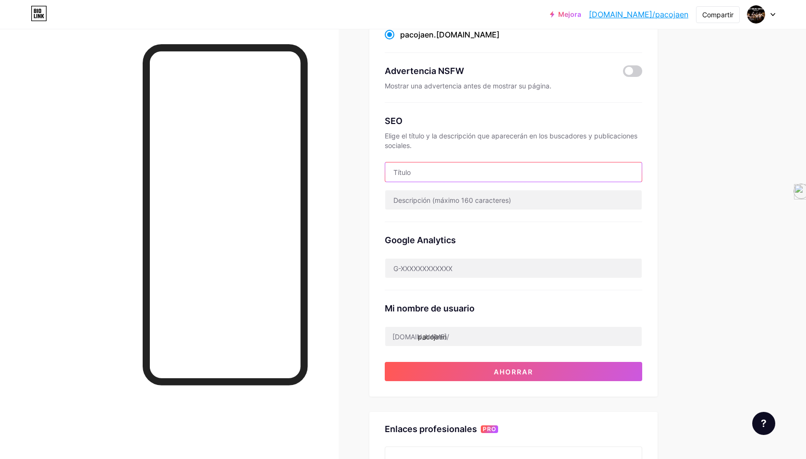
click at [409, 172] on input "text" at bounding box center [513, 171] width 257 height 19
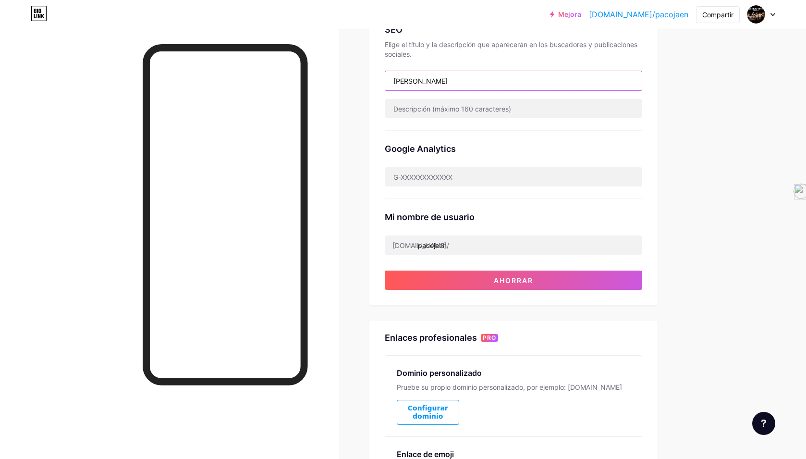
scroll to position [217, 0]
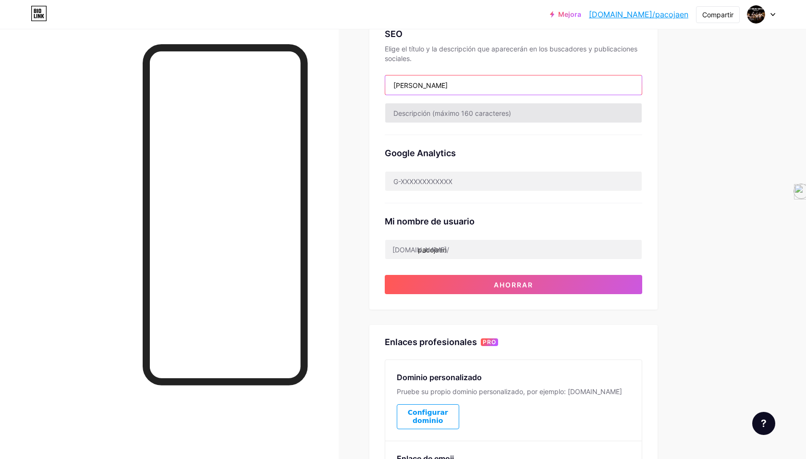
type input "[PERSON_NAME]"
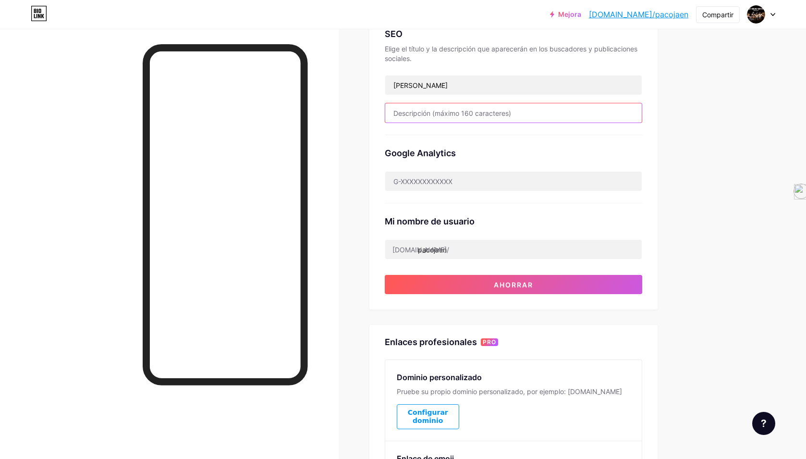
click at [412, 115] on input "text" at bounding box center [513, 112] width 257 height 19
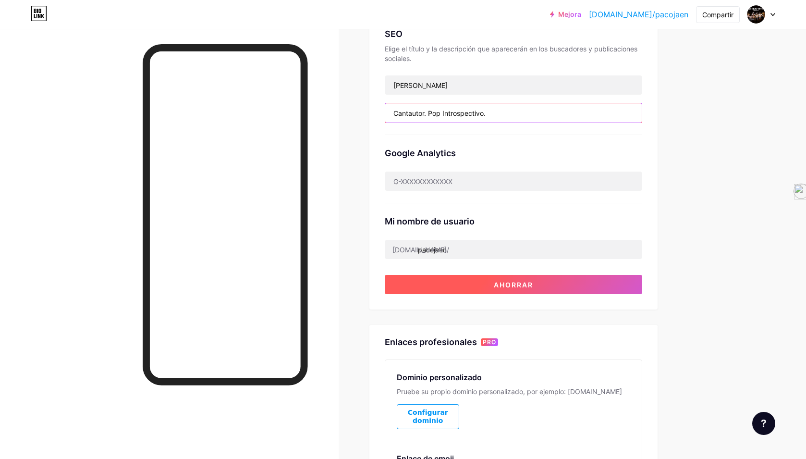
type input "Cantautor. Pop Introspectivo."
click at [517, 284] on font "Ahorrar" at bounding box center [513, 285] width 39 height 8
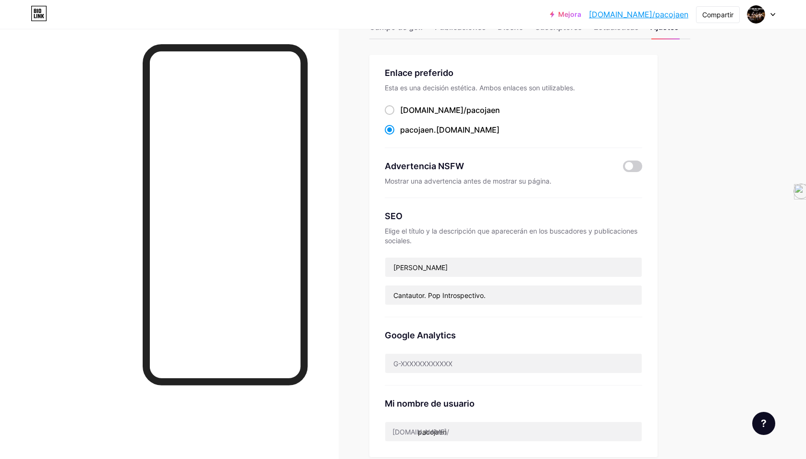
scroll to position [0, 0]
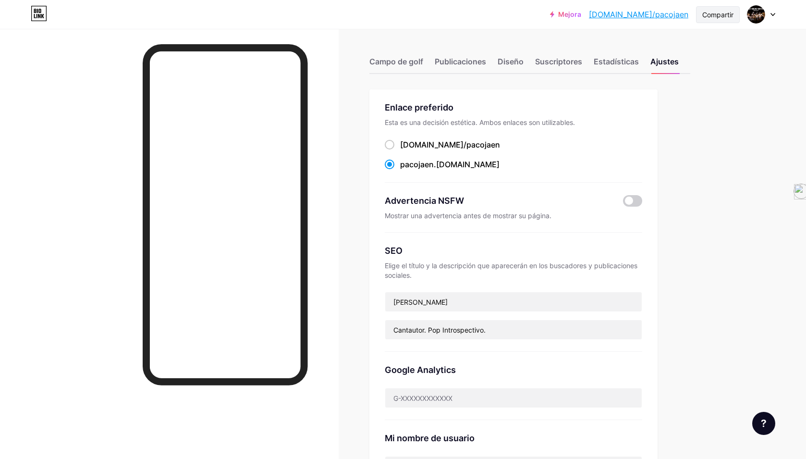
click at [720, 14] on font "Compartir" at bounding box center [718, 15] width 31 height 8
click at [653, 49] on font "Copiar enlace" at bounding box center [653, 49] width 53 height 9
click at [645, 48] on font "Copiar enlace" at bounding box center [653, 49] width 53 height 9
